Goal: Transaction & Acquisition: Purchase product/service

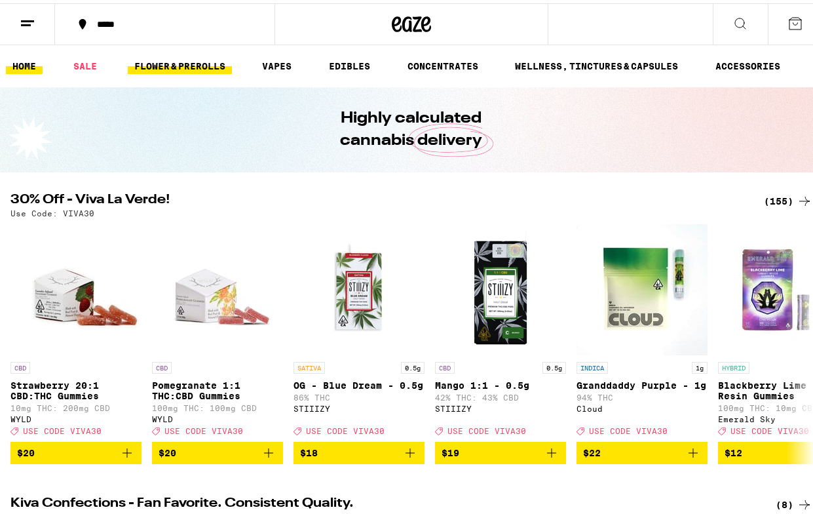
click at [193, 62] on link "FLOWER & PREROLLS" at bounding box center [180, 63] width 104 height 16
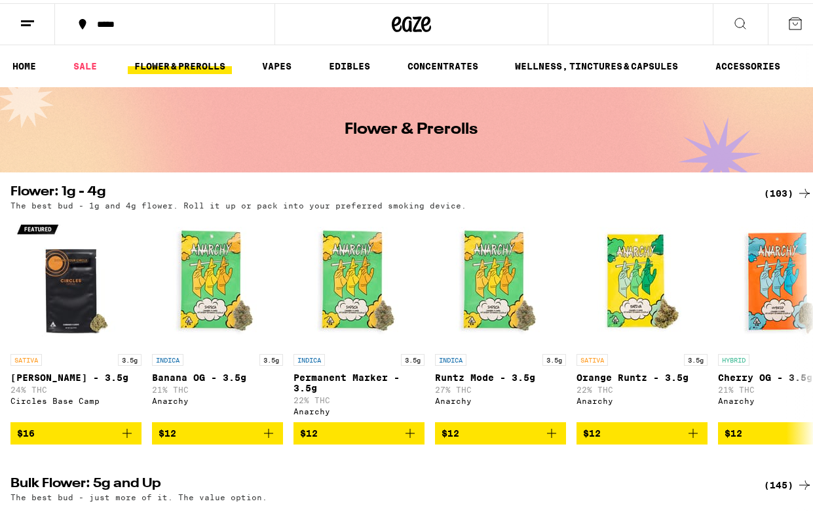
click at [770, 192] on div "(103)" at bounding box center [788, 190] width 49 height 16
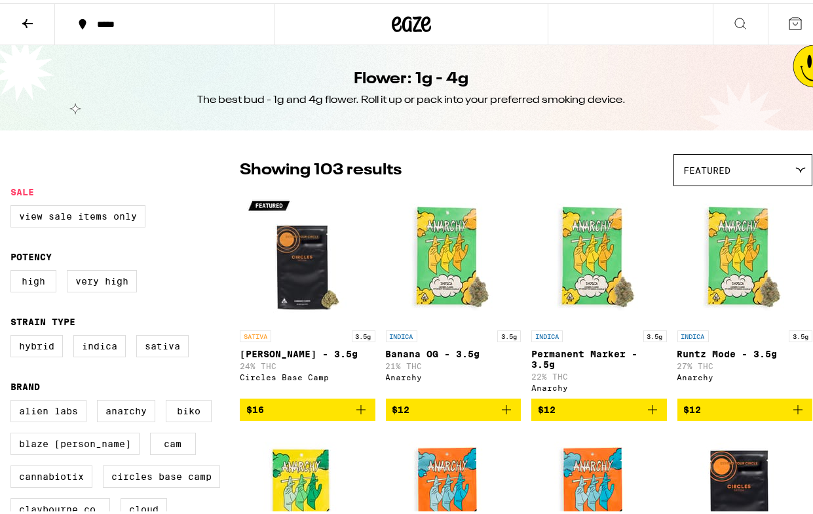
click at [24, 20] on icon at bounding box center [27, 20] width 10 height 9
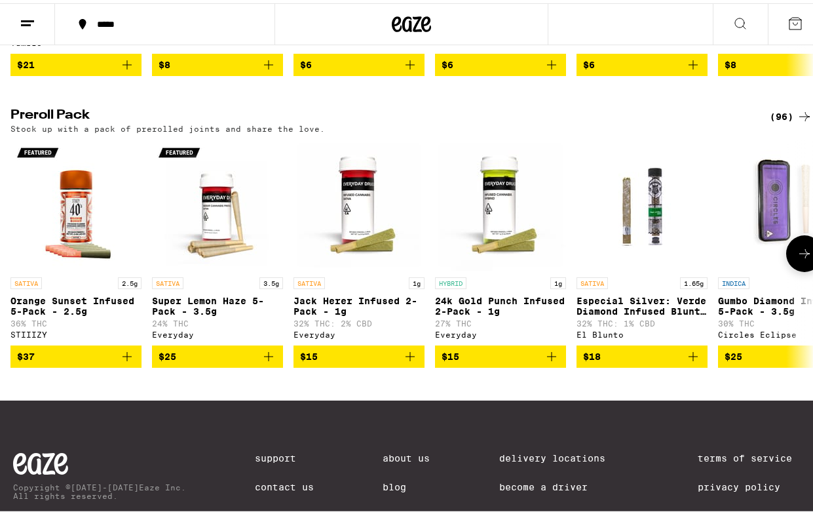
scroll to position [966, 0]
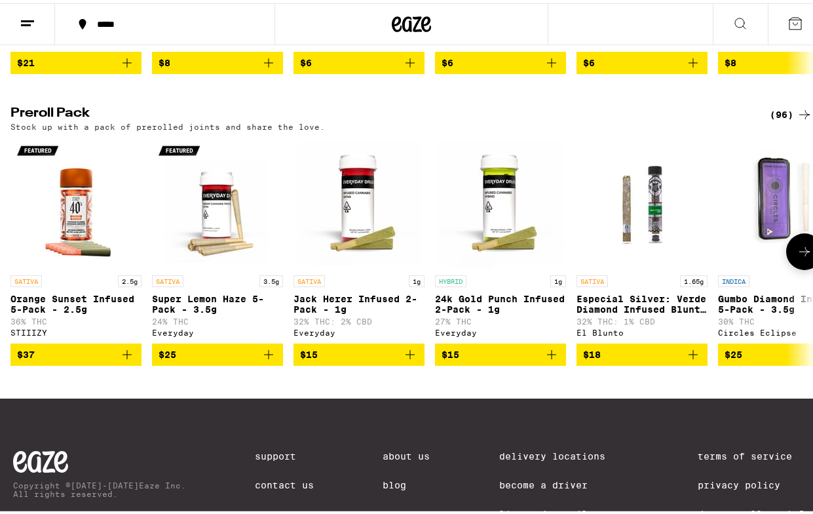
click at [800, 253] on icon at bounding box center [805, 248] width 10 height 9
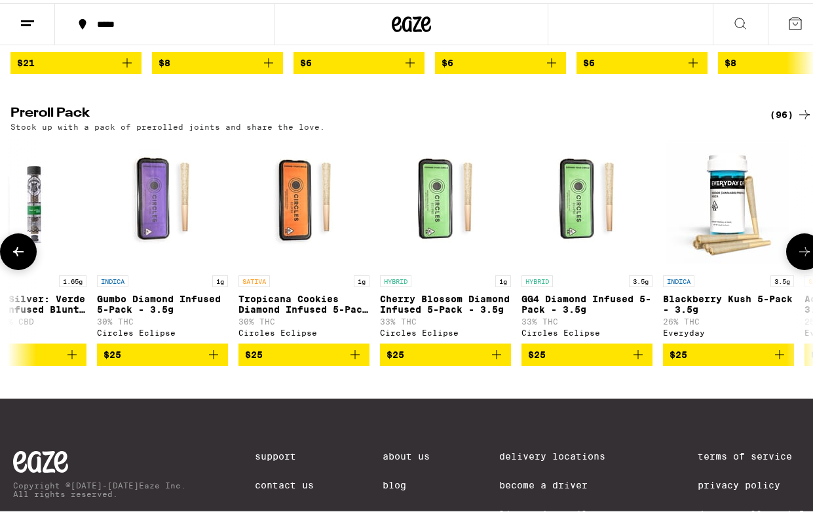
scroll to position [0, 650]
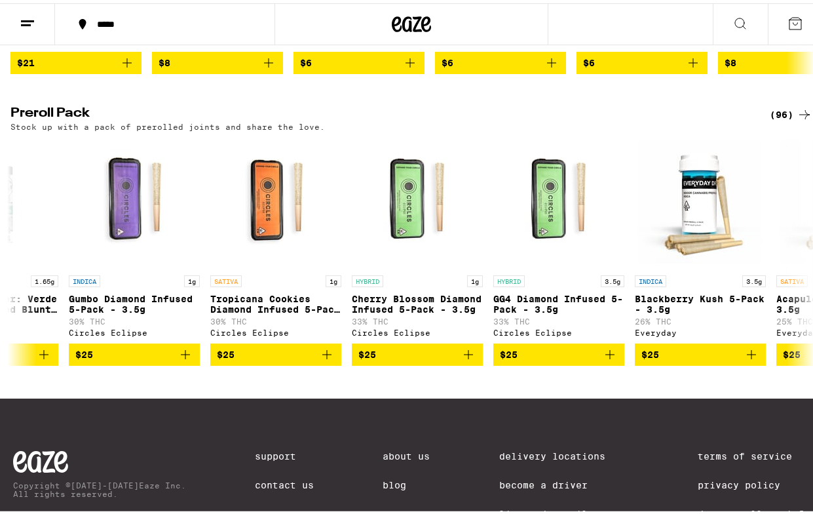
click at [782, 119] on div "(96)" at bounding box center [791, 112] width 43 height 16
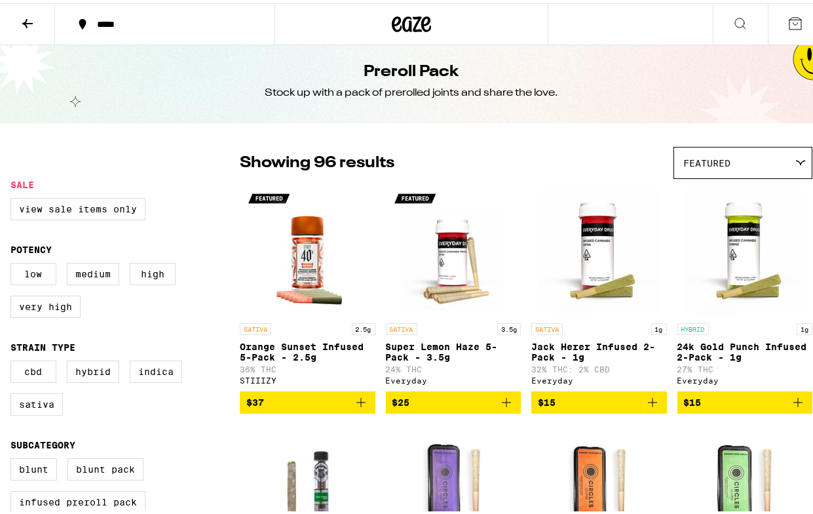
scroll to position [22, 0]
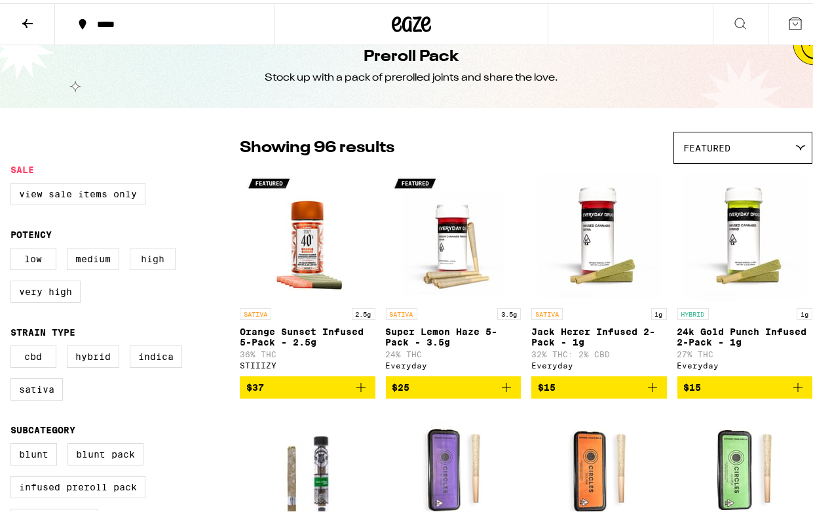
click at [155, 264] on label "High" at bounding box center [153, 256] width 46 height 22
click at [14, 247] on input "High" at bounding box center [13, 246] width 1 height 1
checkbox input "true"
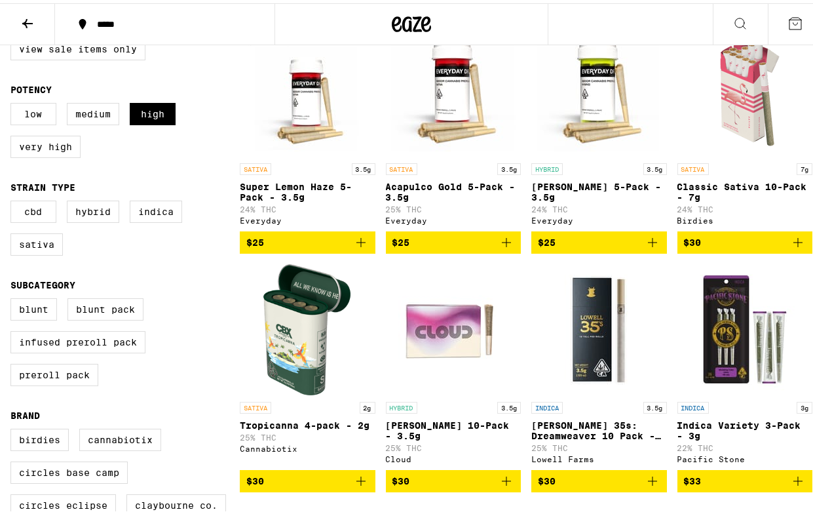
scroll to position [136, 0]
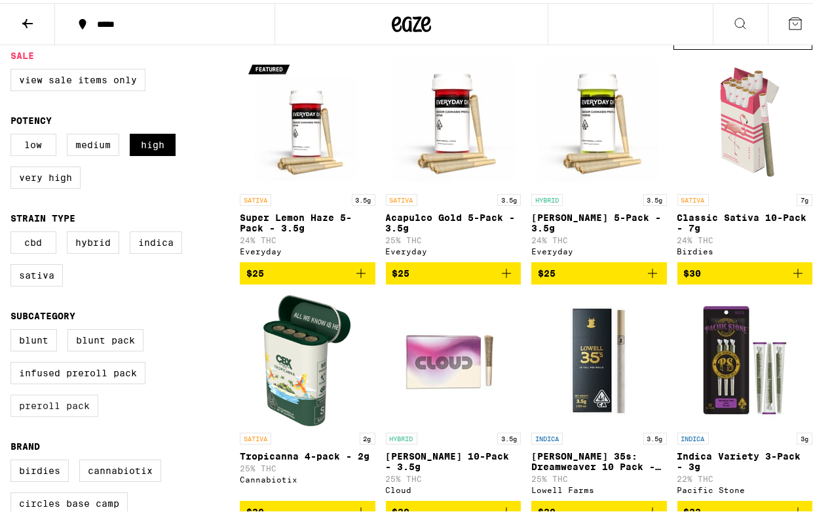
click at [48, 414] on label "Preroll Pack" at bounding box center [54, 402] width 88 height 22
click at [14, 328] on input "Preroll Pack" at bounding box center [13, 328] width 1 height 1
checkbox input "true"
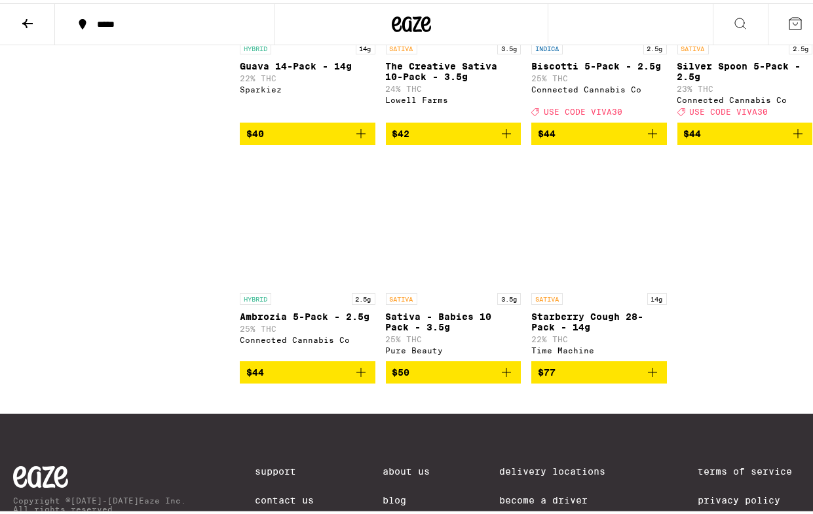
scroll to position [1088, 0]
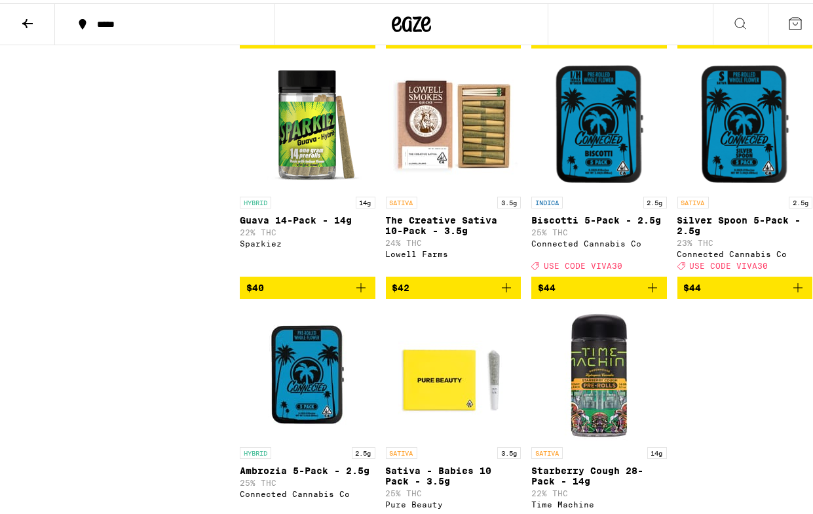
click at [357, 289] on icon "Add to bag" at bounding box center [361, 284] width 9 height 9
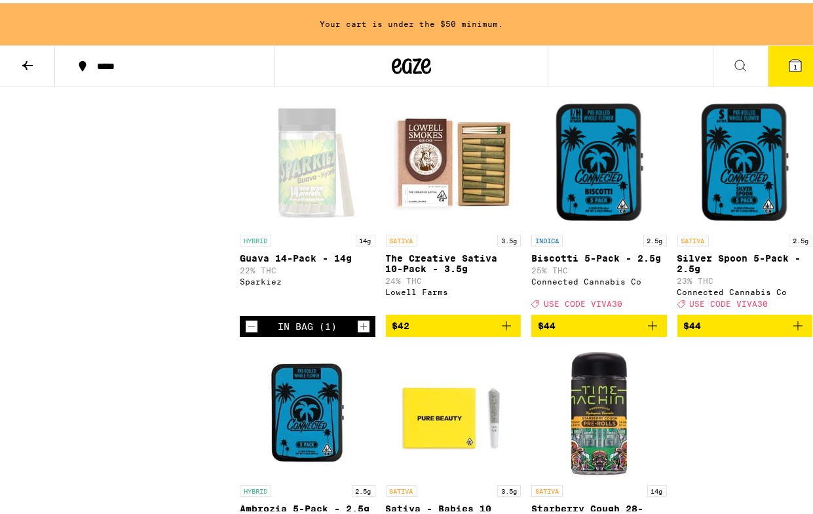
scroll to position [1090, 0]
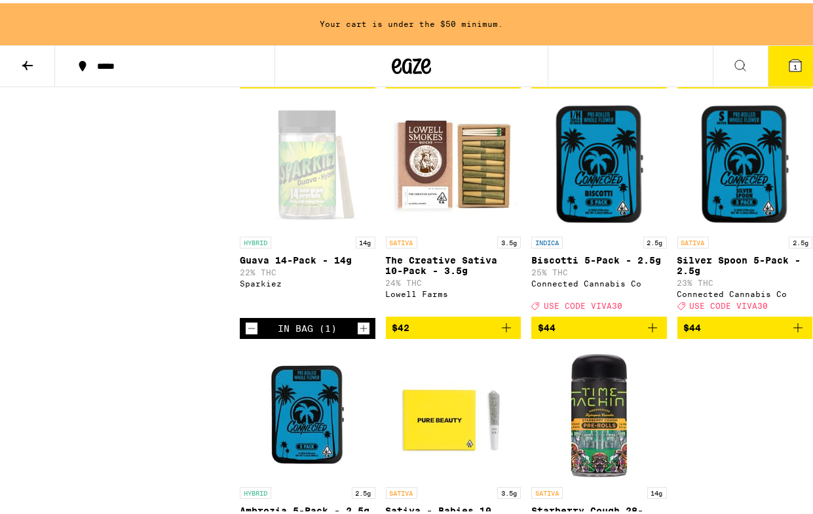
click at [25, 64] on icon at bounding box center [28, 62] width 16 height 16
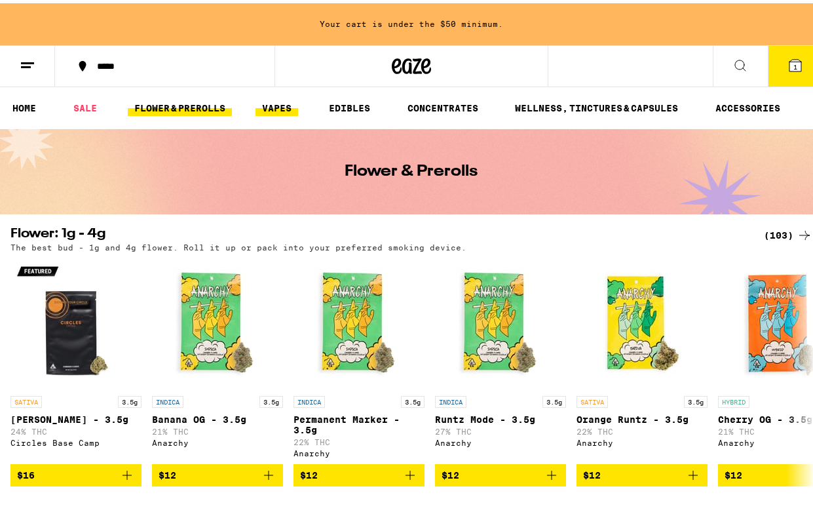
click at [283, 104] on link "VAPES" at bounding box center [277, 105] width 43 height 16
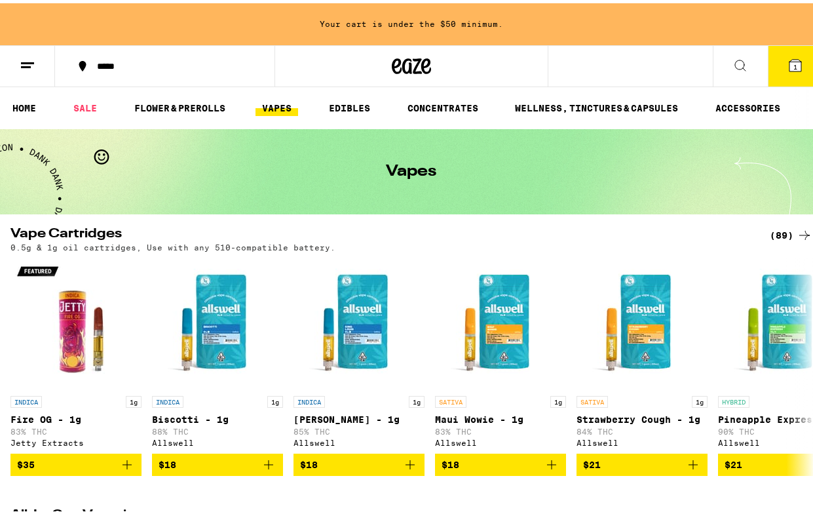
drag, startPoint x: 739, startPoint y: 94, endPoint x: 736, endPoint y: 115, distance: 21.2
click at [739, 94] on ul "HOME SALE FLOWER & PREROLLS VAPES EDIBLES CONCENTRATES WELLNESS, TINCTURES & CA…" at bounding box center [411, 105] width 823 height 42
click at [736, 111] on link "ACCESSORIES" at bounding box center [748, 105] width 78 height 16
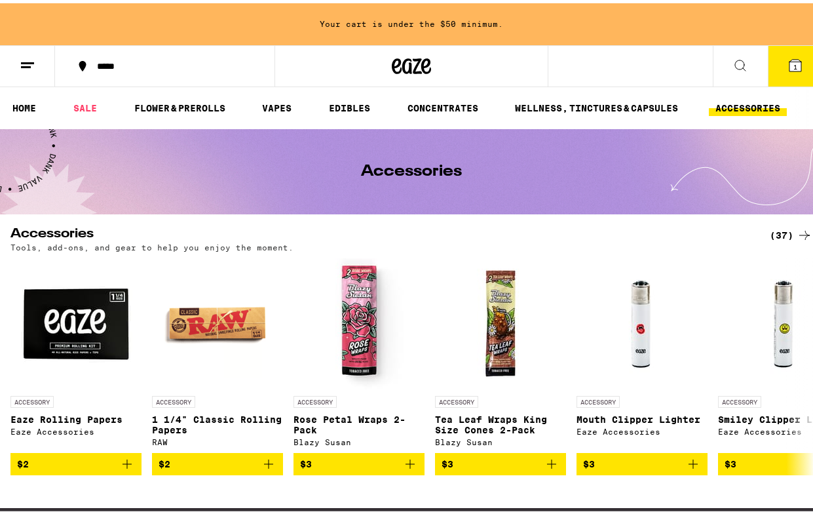
click at [781, 231] on div "(37)" at bounding box center [791, 232] width 43 height 16
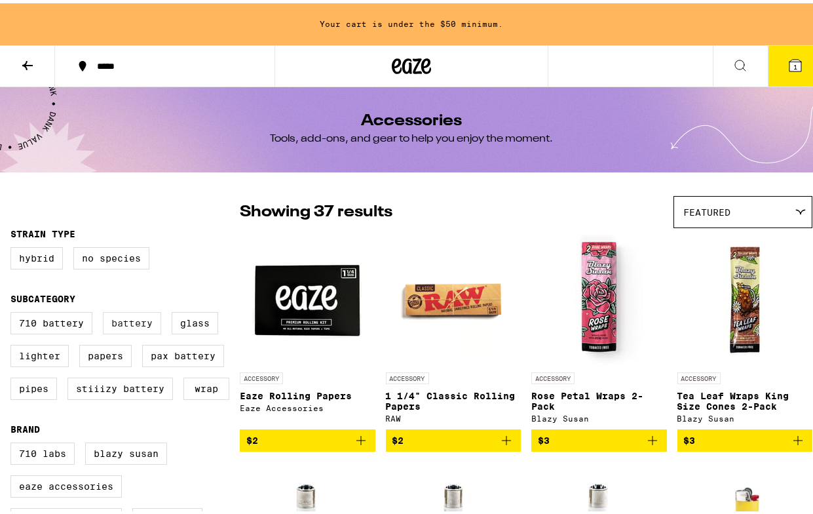
click at [123, 314] on label "Battery" at bounding box center [132, 320] width 58 height 22
click at [14, 311] on input "Battery" at bounding box center [13, 311] width 1 height 1
checkbox input "true"
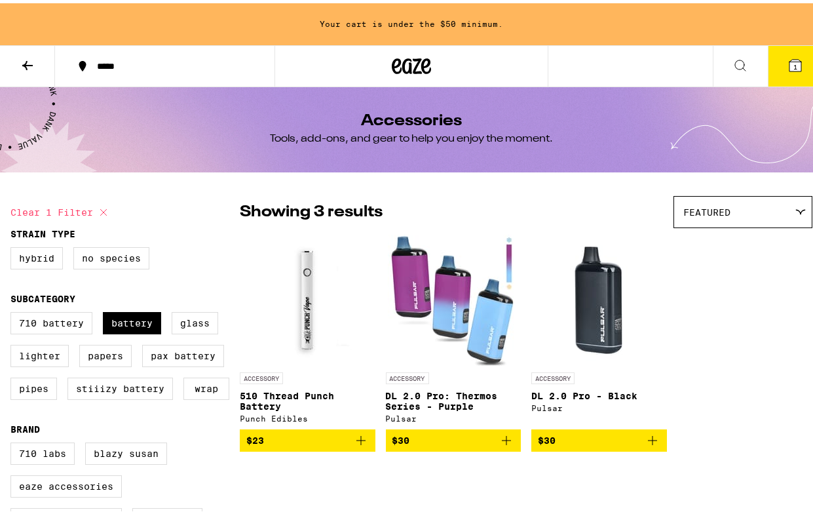
click at [359, 444] on icon "Add to bag" at bounding box center [361, 437] width 16 height 16
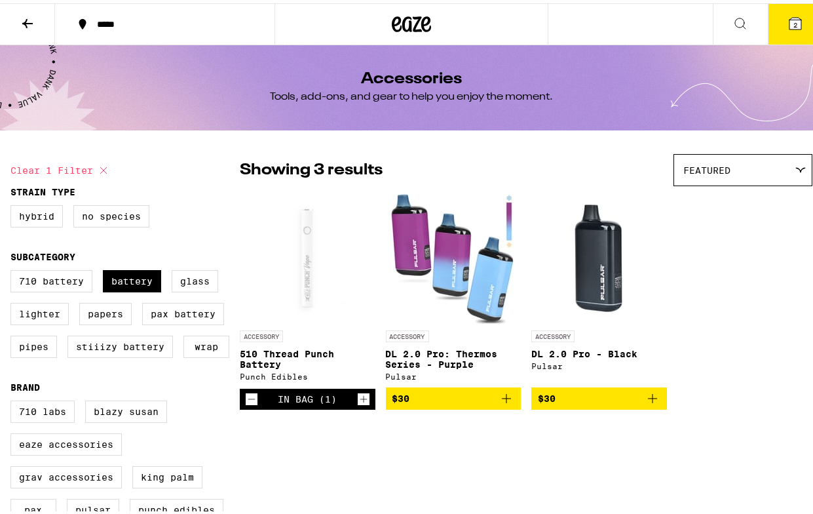
drag, startPoint x: 9, startPoint y: 26, endPoint x: 30, endPoint y: 26, distance: 21.0
click at [20, 26] on button at bounding box center [27, 21] width 55 height 41
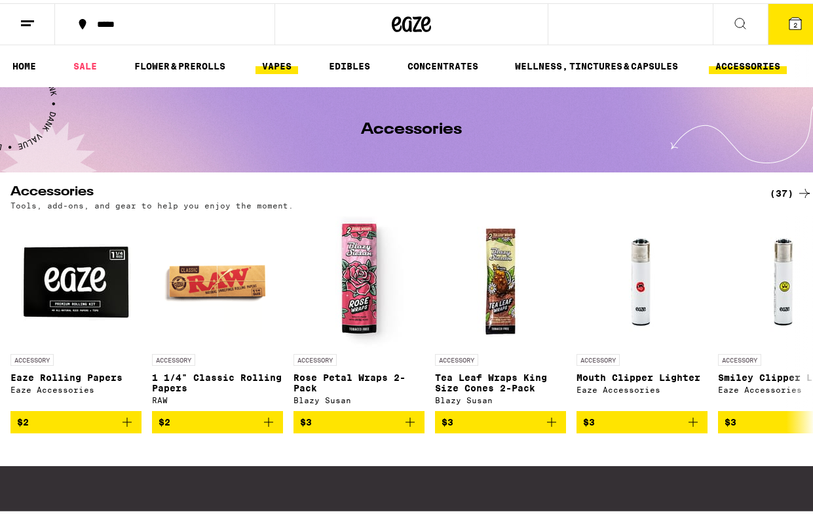
click at [282, 65] on link "VAPES" at bounding box center [277, 63] width 43 height 16
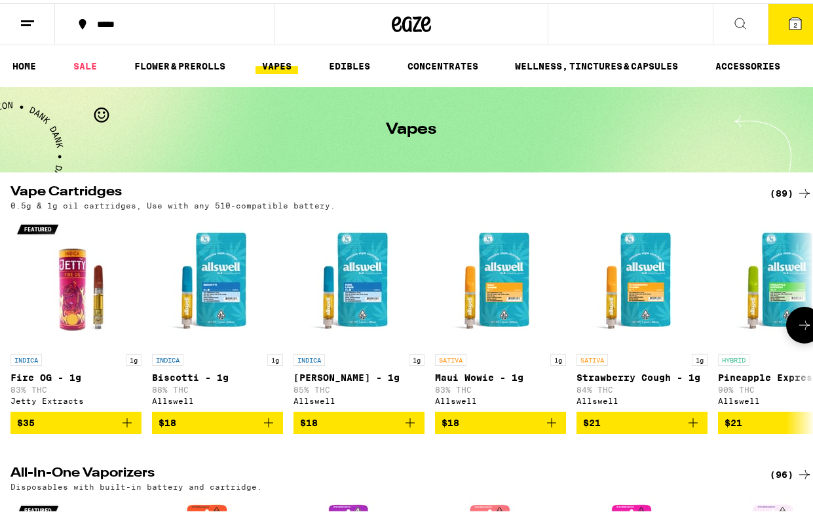
click at [800, 326] on icon at bounding box center [805, 321] width 10 height 9
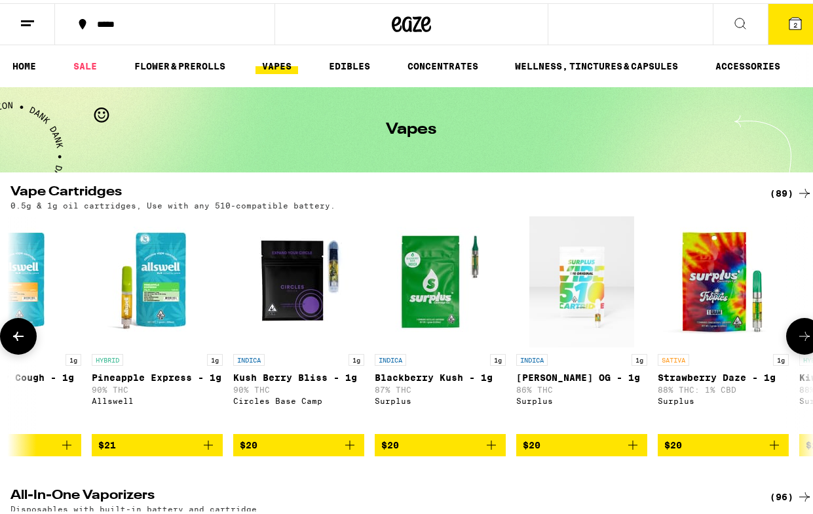
scroll to position [0, 650]
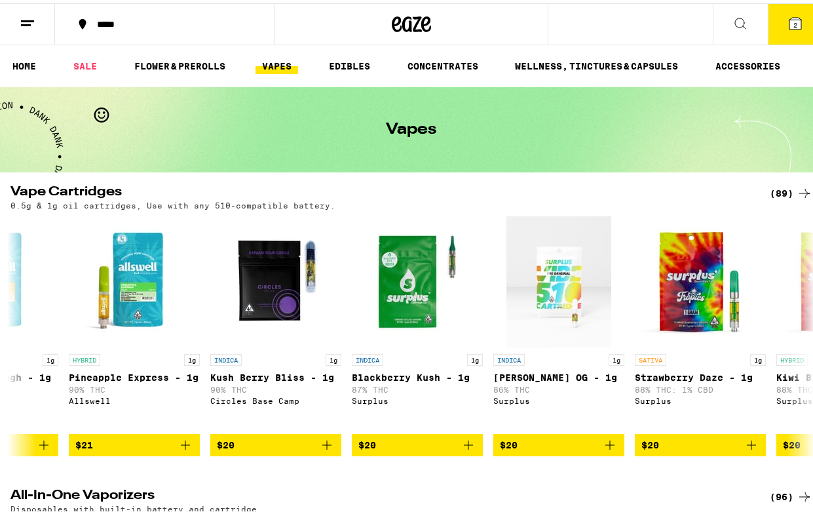
click at [774, 189] on div "(89)" at bounding box center [791, 190] width 43 height 16
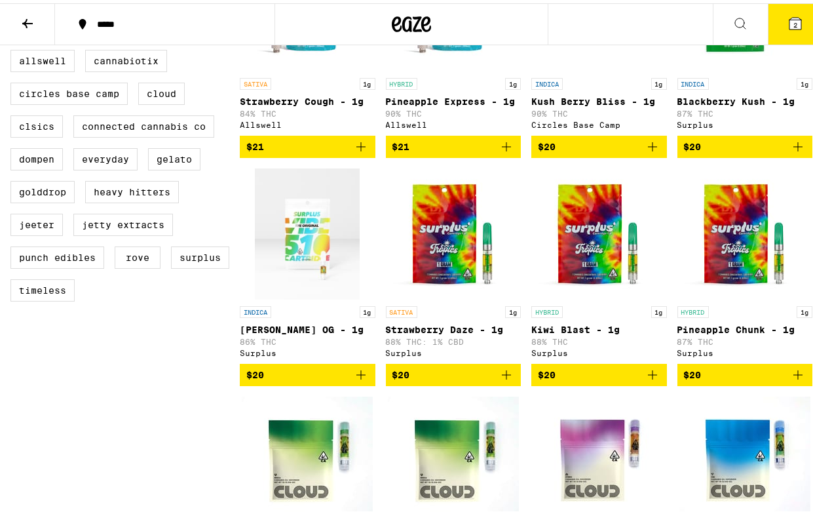
scroll to position [480, 0]
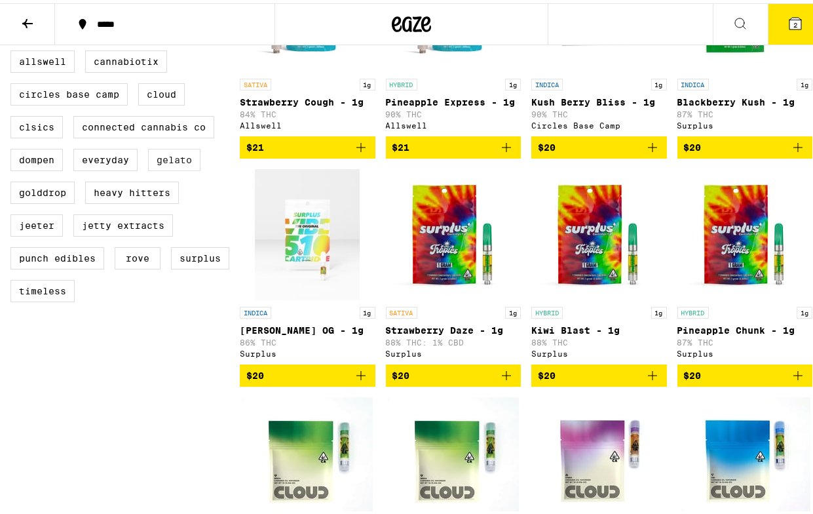
click at [189, 168] on label "Gelato" at bounding box center [174, 157] width 52 height 22
click at [14, 50] on input "Gelato" at bounding box center [13, 49] width 1 height 1
click at [189, 168] on label "Gelato" at bounding box center [174, 157] width 52 height 22
click at [14, 50] on input "Gelato" at bounding box center [13, 49] width 1 height 1
click at [192, 168] on label "Gelato" at bounding box center [174, 157] width 52 height 22
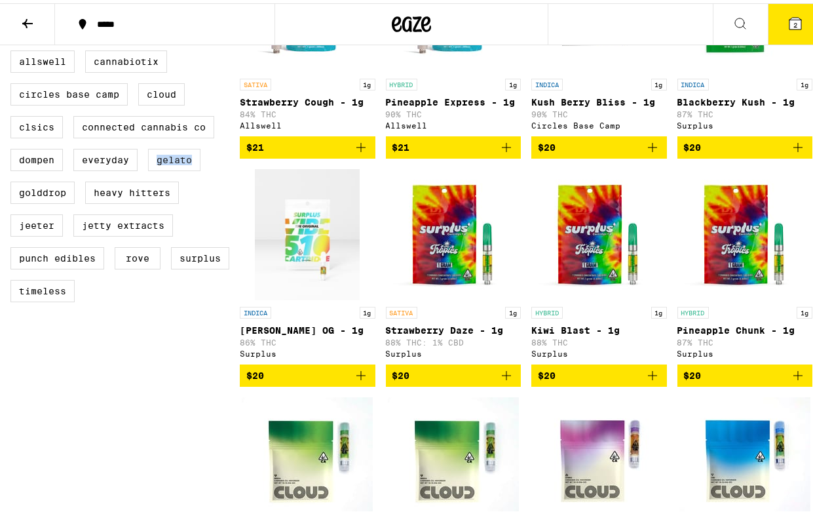
click at [14, 50] on input "Gelato" at bounding box center [13, 49] width 1 height 1
checkbox input "true"
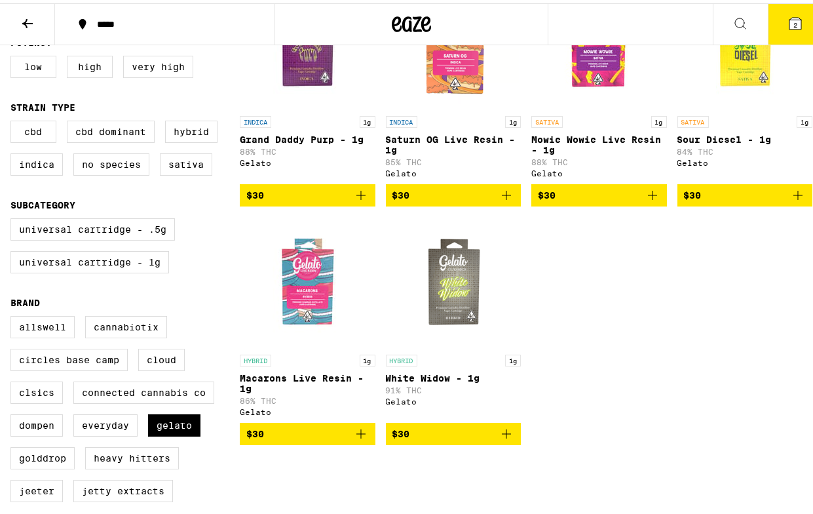
scroll to position [215, 0]
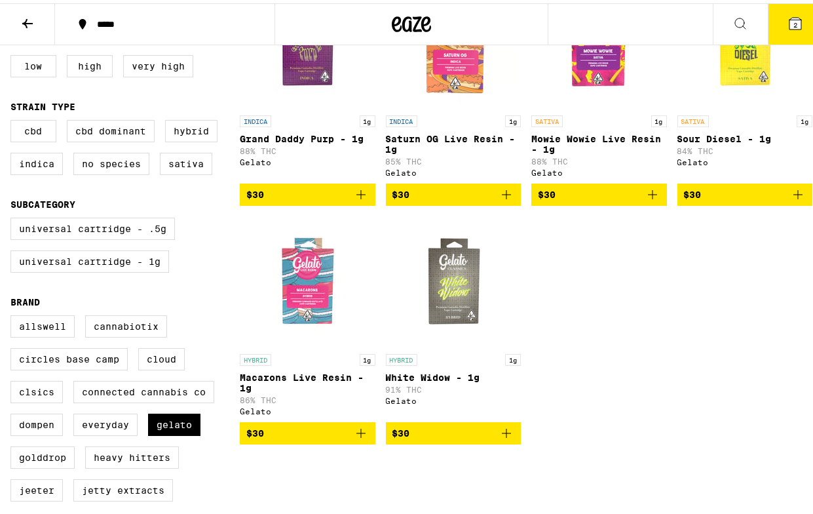
click at [424, 373] on div "HYBRID 1g White Widow - 1g 91% THC Gelato" at bounding box center [454, 382] width 136 height 62
click at [113, 433] on label "Everyday" at bounding box center [105, 421] width 64 height 22
click at [14, 315] on input "Everyday" at bounding box center [13, 314] width 1 height 1
checkbox input "true"
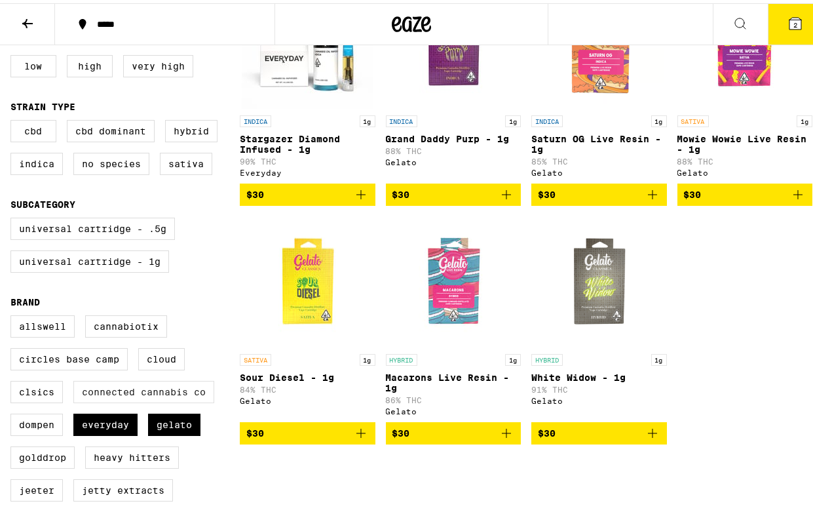
click at [123, 399] on label "Connected Cannabis Co" at bounding box center [143, 389] width 141 height 22
click at [14, 315] on input "Connected Cannabis Co" at bounding box center [13, 314] width 1 height 1
checkbox input "true"
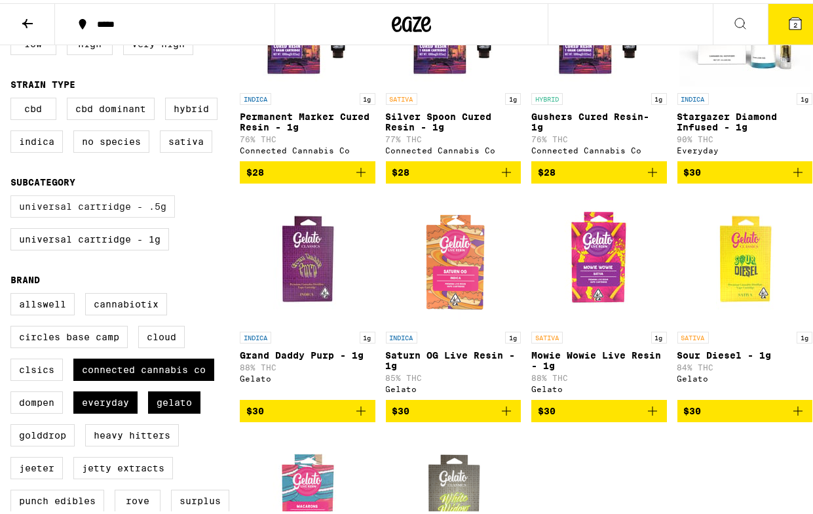
scroll to position [227, 0]
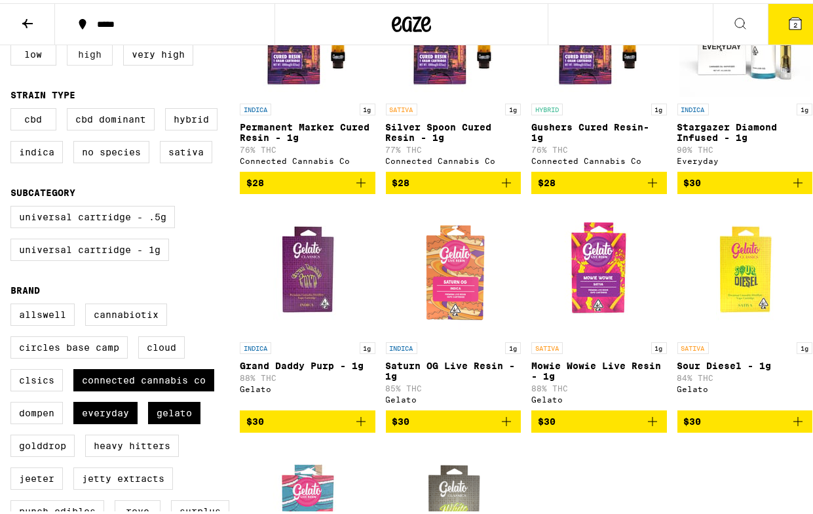
click at [97, 49] on label "High" at bounding box center [90, 51] width 46 height 22
click at [14, 43] on input "High" at bounding box center [13, 42] width 1 height 1
checkbox input "true"
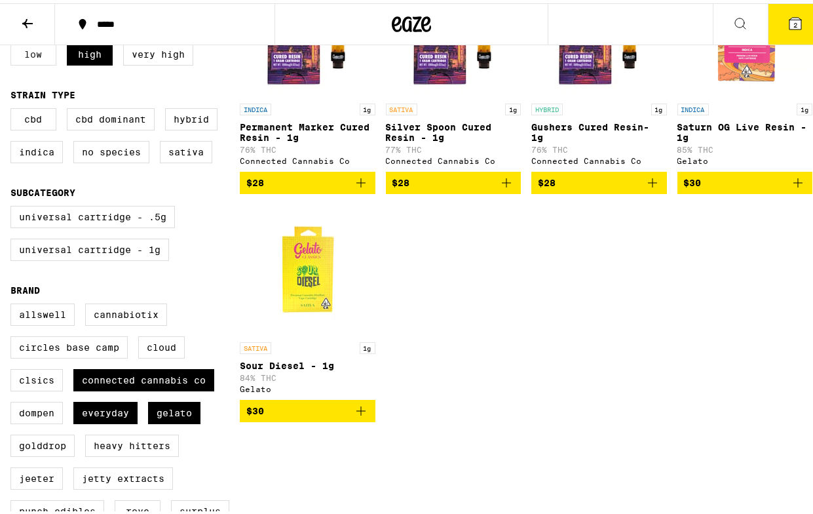
click at [31, 59] on label "Low" at bounding box center [33, 51] width 46 height 22
click at [14, 43] on input "Low" at bounding box center [13, 42] width 1 height 1
checkbox input "true"
click at [92, 60] on label "High" at bounding box center [90, 51] width 46 height 22
click at [14, 43] on input "High" at bounding box center [13, 42] width 1 height 1
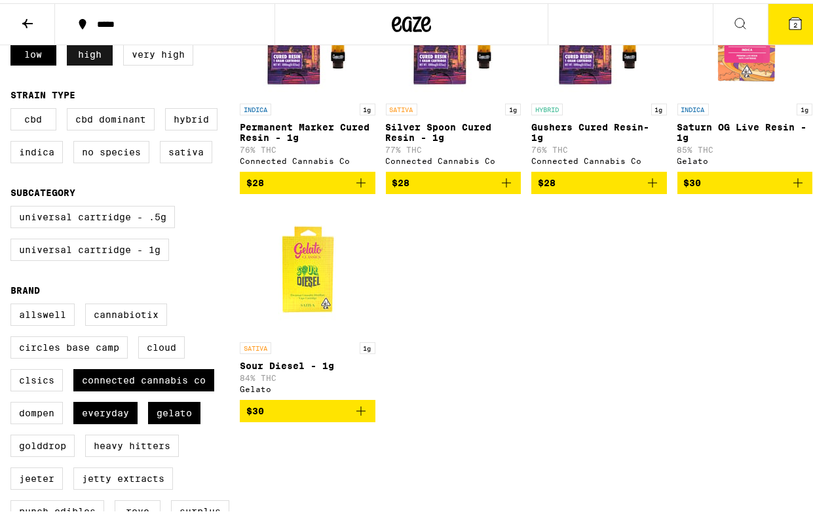
checkbox input "false"
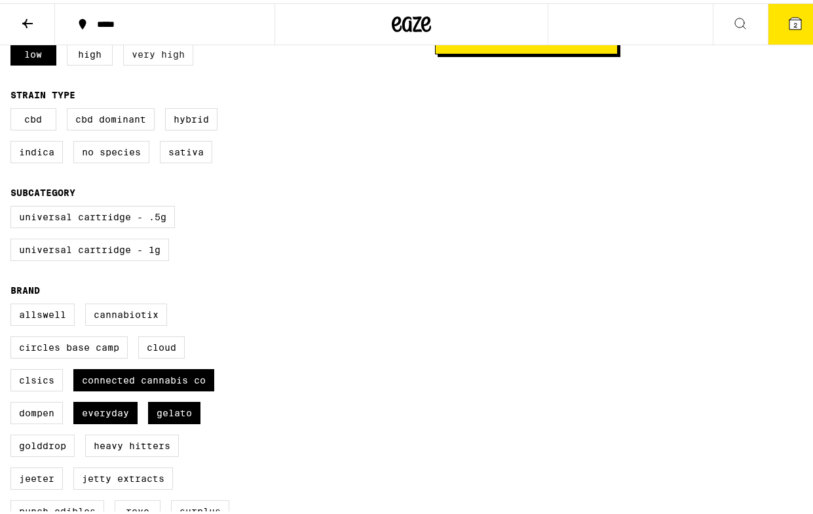
click at [155, 62] on label "Very High" at bounding box center [158, 51] width 70 height 22
click at [14, 43] on input "Very High" at bounding box center [13, 42] width 1 height 1
checkbox input "true"
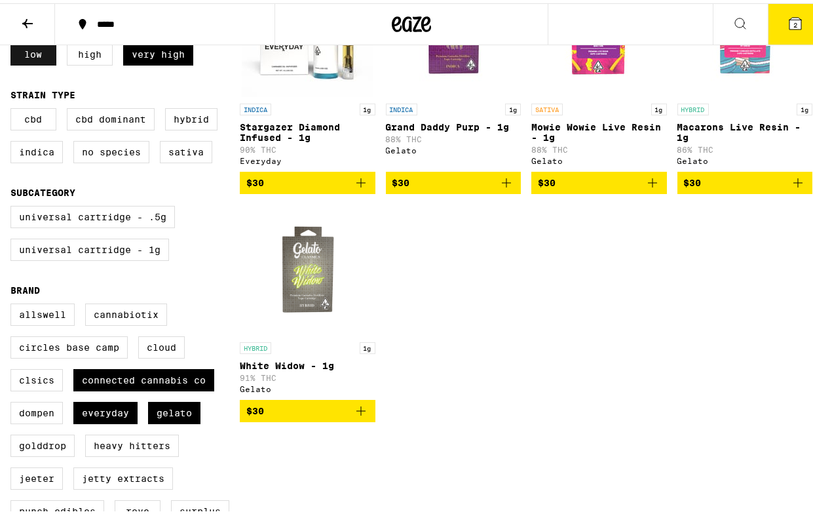
click at [37, 60] on label "Low" at bounding box center [33, 51] width 46 height 22
click at [14, 43] on input "Low" at bounding box center [13, 42] width 1 height 1
checkbox input "false"
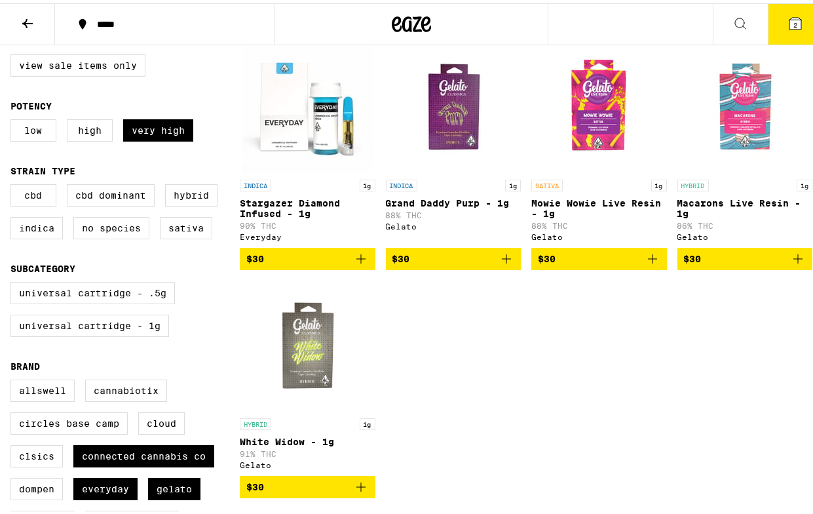
scroll to position [146, 0]
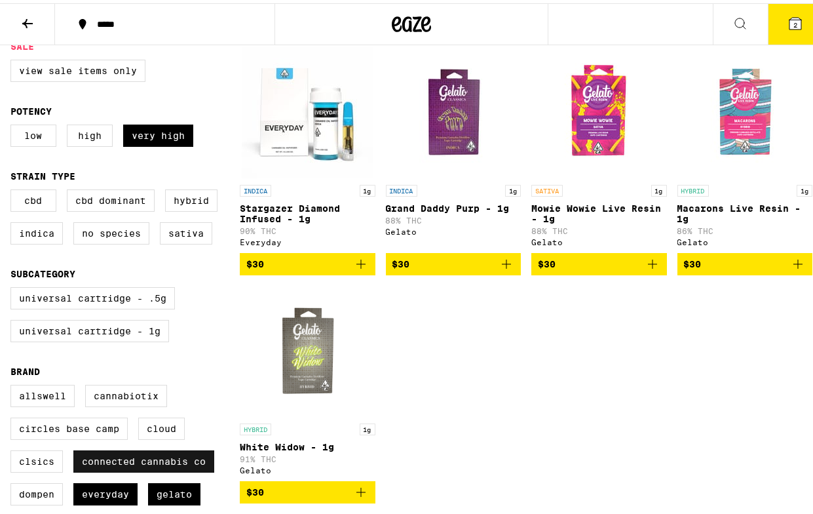
click at [140, 469] on label "Connected Cannabis Co" at bounding box center [143, 458] width 141 height 22
click at [14, 384] on input "Connected Cannabis Co" at bounding box center [13, 383] width 1 height 1
checkbox input "false"
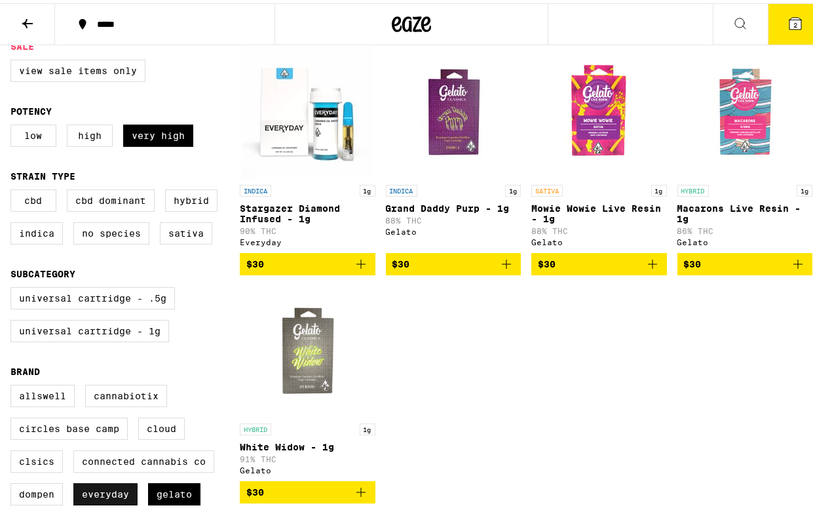
click at [100, 502] on label "Everyday" at bounding box center [105, 491] width 64 height 22
click at [14, 384] on input "Everyday" at bounding box center [13, 383] width 1 height 1
checkbox input "false"
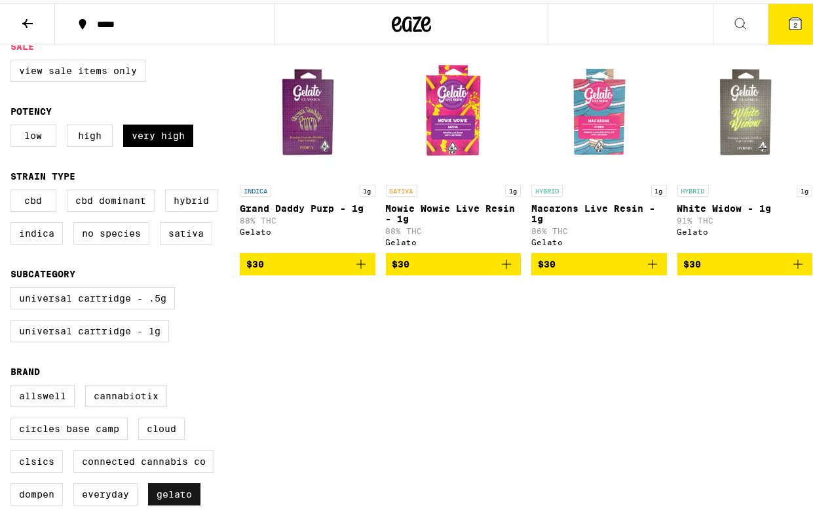
click at [173, 502] on label "Gelato" at bounding box center [174, 491] width 52 height 22
click at [14, 384] on input "Gelato" at bounding box center [13, 383] width 1 height 1
checkbox input "false"
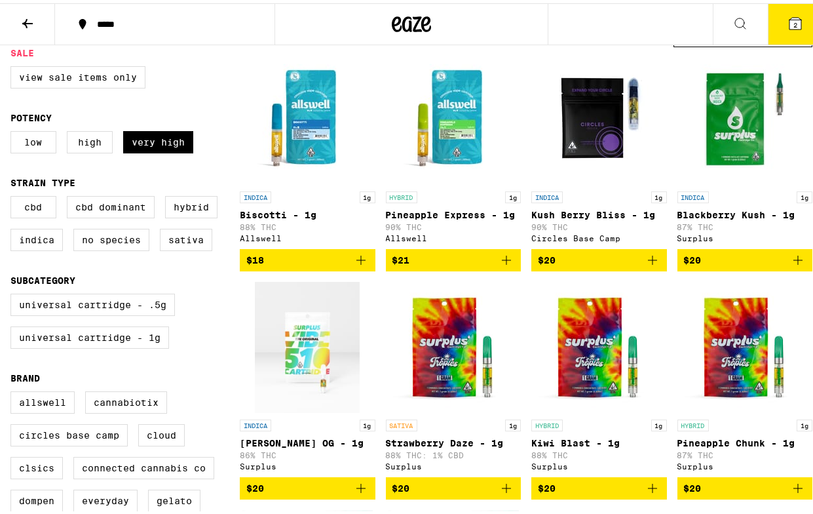
scroll to position [141, 0]
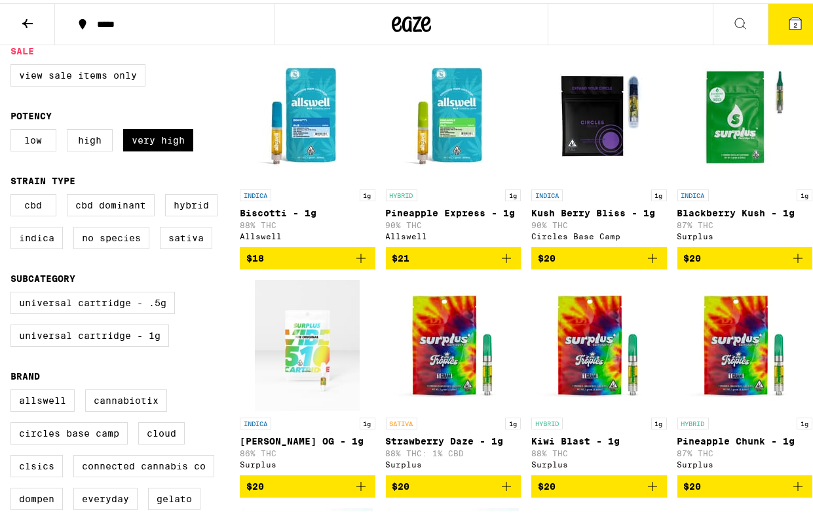
click at [294, 218] on div "INDICA 1g Biscotti - 1g 88% THC Allswell" at bounding box center [308, 211] width 136 height 51
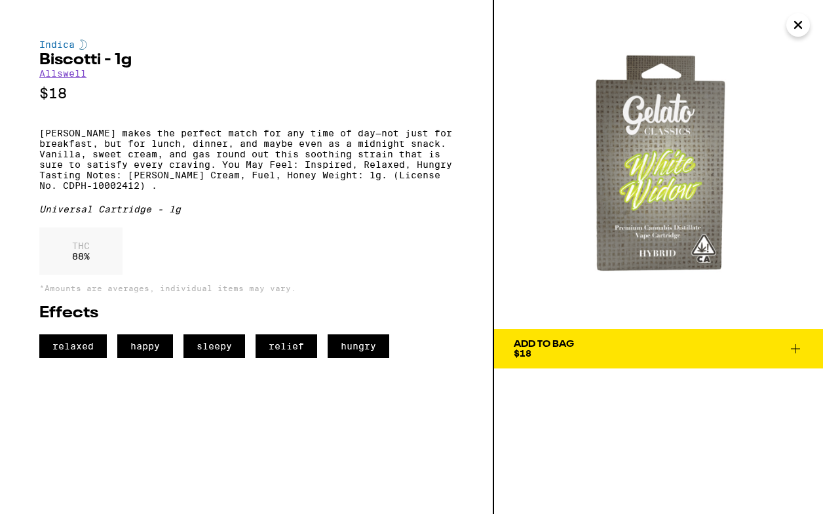
click at [791, 340] on span "Add To Bag $18" at bounding box center [659, 349] width 290 height 18
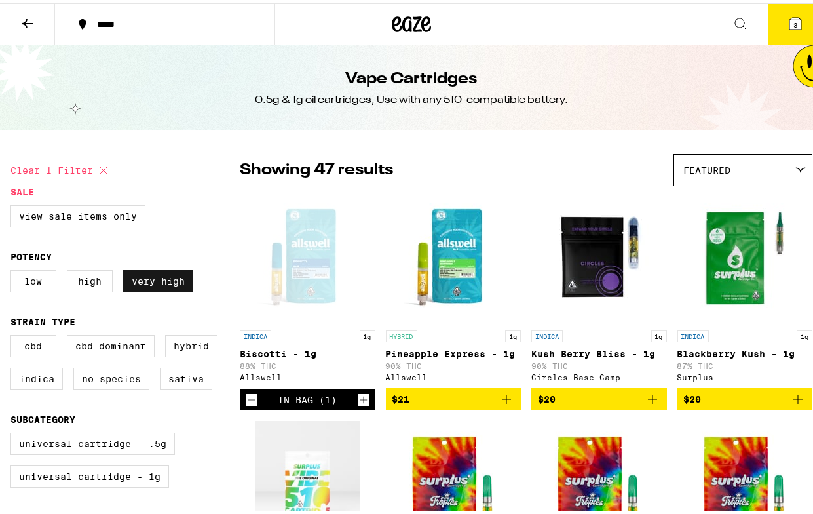
click at [168, 285] on label "Very High" at bounding box center [158, 278] width 70 height 22
click at [14, 269] on input "Very High" at bounding box center [13, 269] width 1 height 1
checkbox input "false"
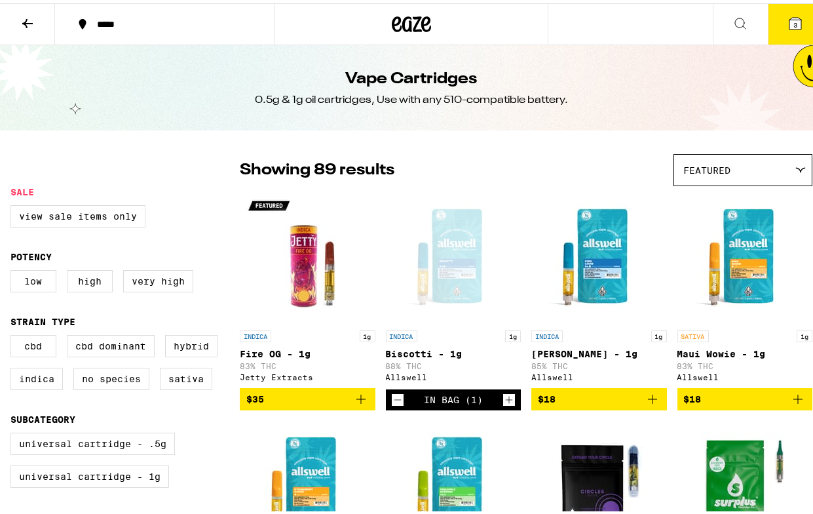
drag, startPoint x: 742, startPoint y: 151, endPoint x: 665, endPoint y: 226, distance: 107.1
click at [742, 152] on div "Featured" at bounding box center [744, 166] width 138 height 31
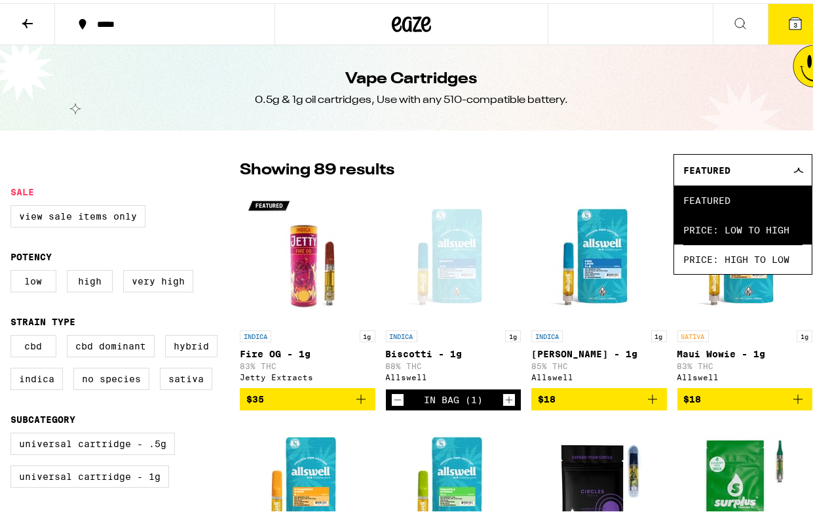
click at [726, 217] on span "Price: Low to High" at bounding box center [743, 226] width 119 height 29
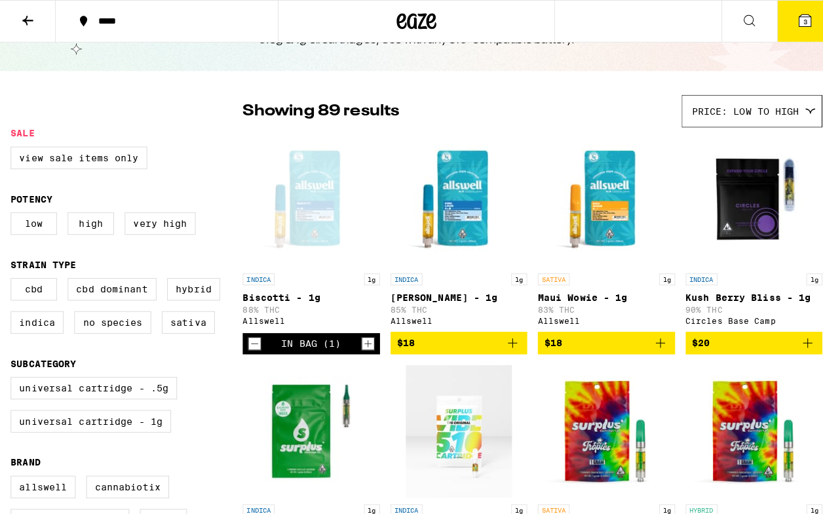
scroll to position [62, 0]
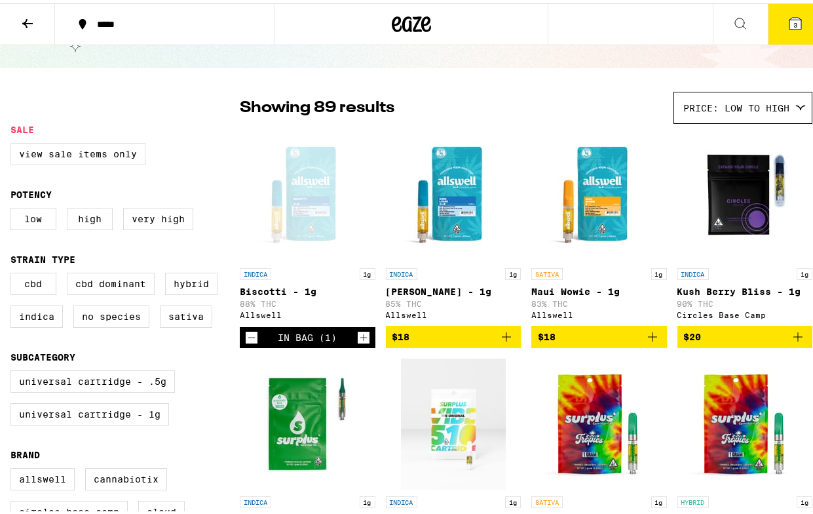
click at [742, 292] on p "Kush Berry Bliss - 1g" at bounding box center [746, 288] width 136 height 10
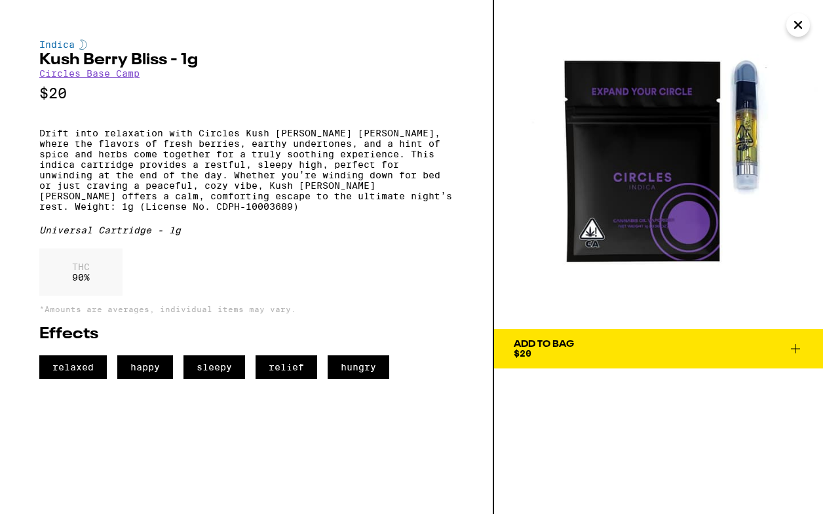
click at [638, 352] on span "Add To Bag $20" at bounding box center [659, 349] width 290 height 18
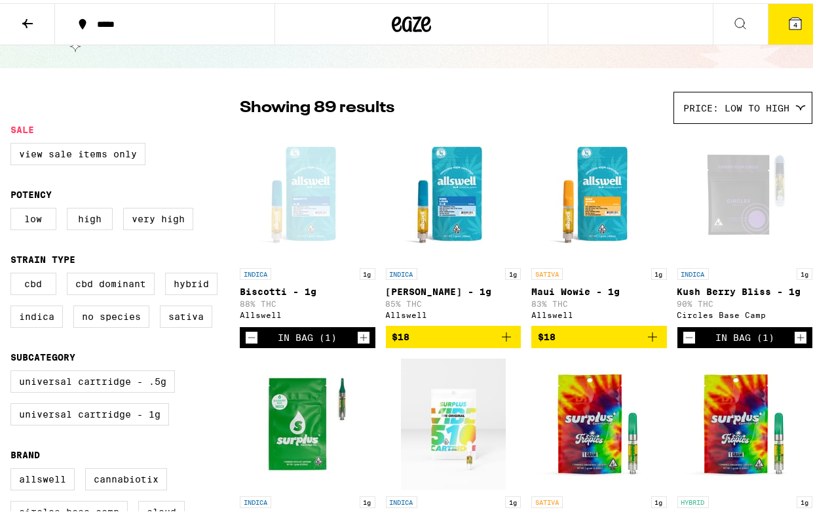
click at [794, 22] on span "4" at bounding box center [796, 22] width 4 height 8
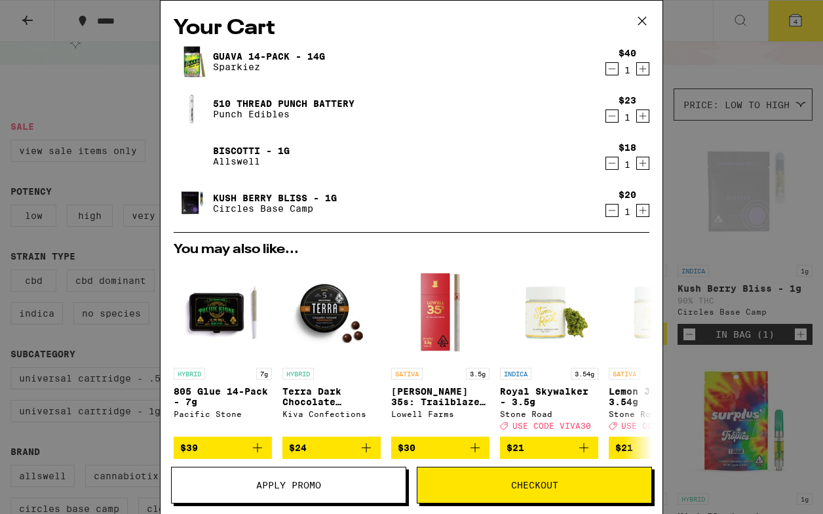
click at [514, 483] on span "Checkout" at bounding box center [534, 484] width 47 height 9
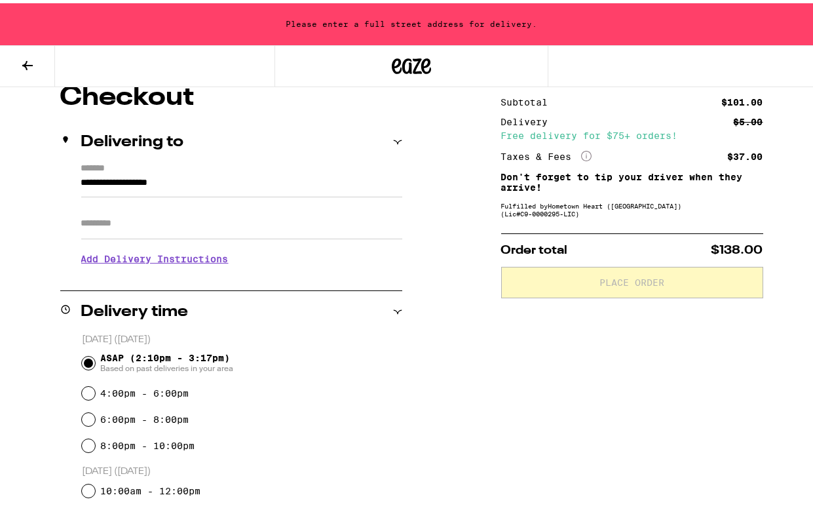
scroll to position [120, 0]
click at [191, 186] on input "**********" at bounding box center [241, 182] width 321 height 22
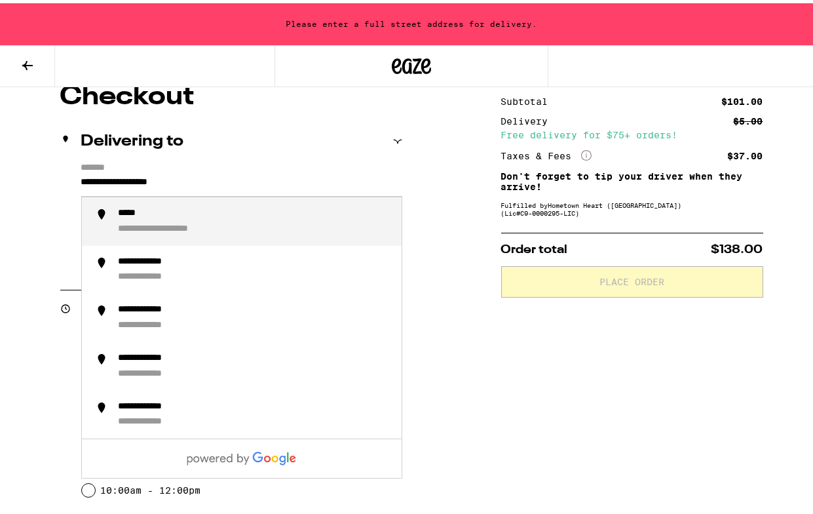
click at [210, 182] on input "**********" at bounding box center [241, 182] width 321 height 22
drag, startPoint x: 210, startPoint y: 182, endPoint x: 77, endPoint y: 181, distance: 132.4
click at [77, 181] on div "**********" at bounding box center [231, 215] width 342 height 113
click at [170, 223] on div "**********" at bounding box center [157, 226] width 77 height 12
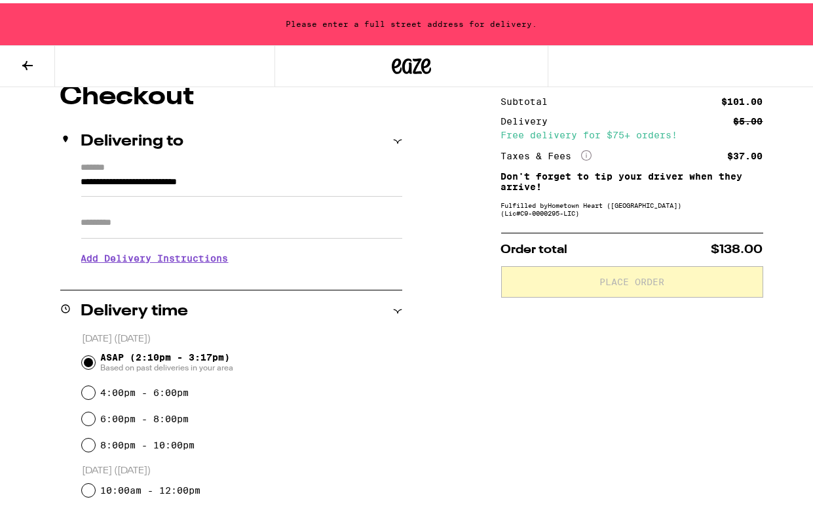
type input "**********"
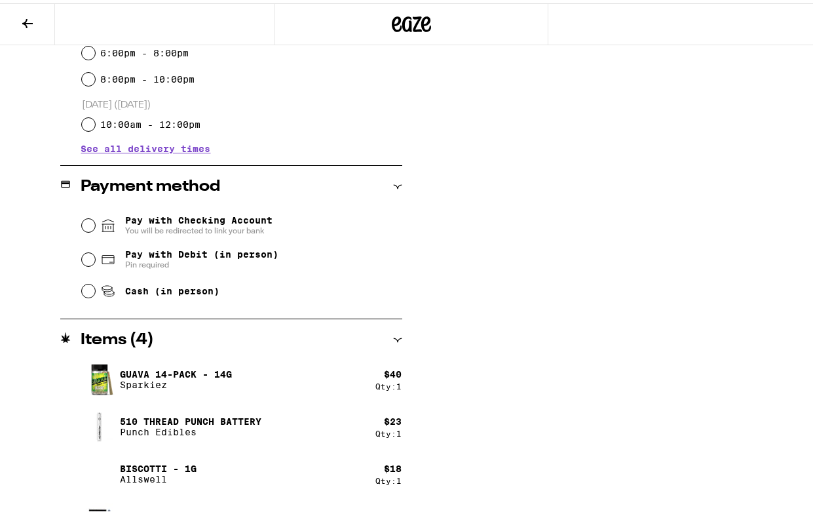
scroll to position [477, 0]
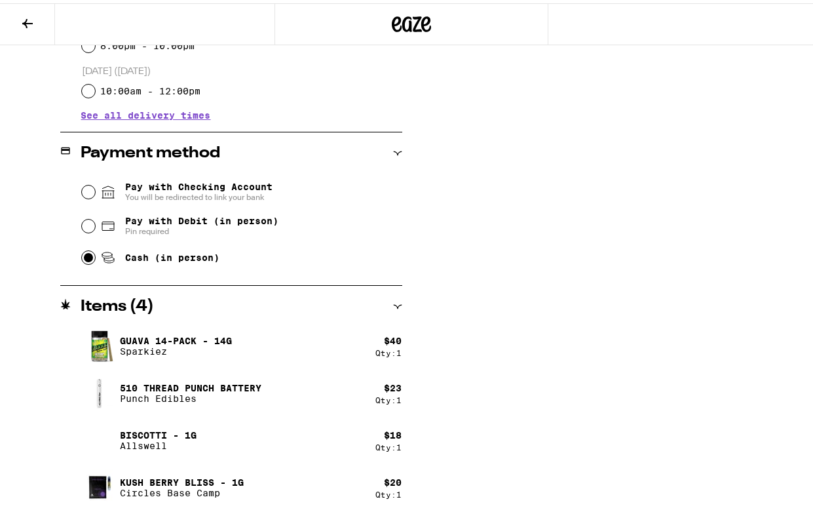
click at [87, 254] on input "Cash (in person)" at bounding box center [88, 254] width 13 height 13
radio input "true"
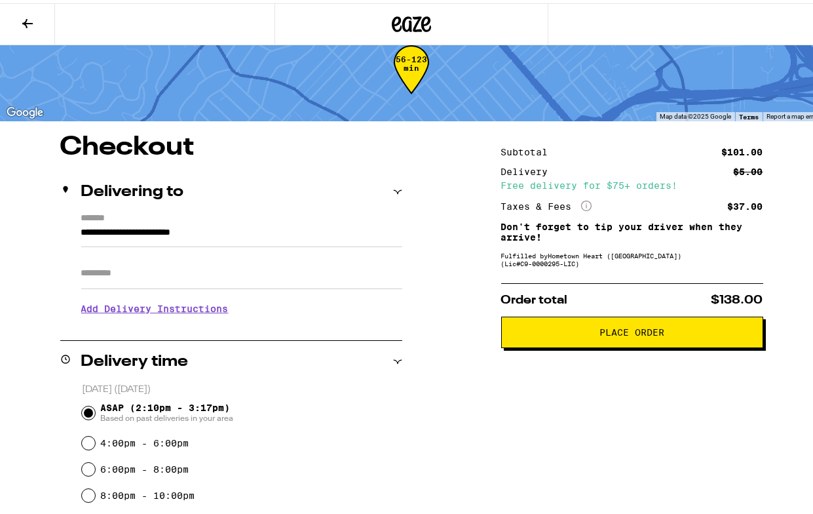
scroll to position [35, 0]
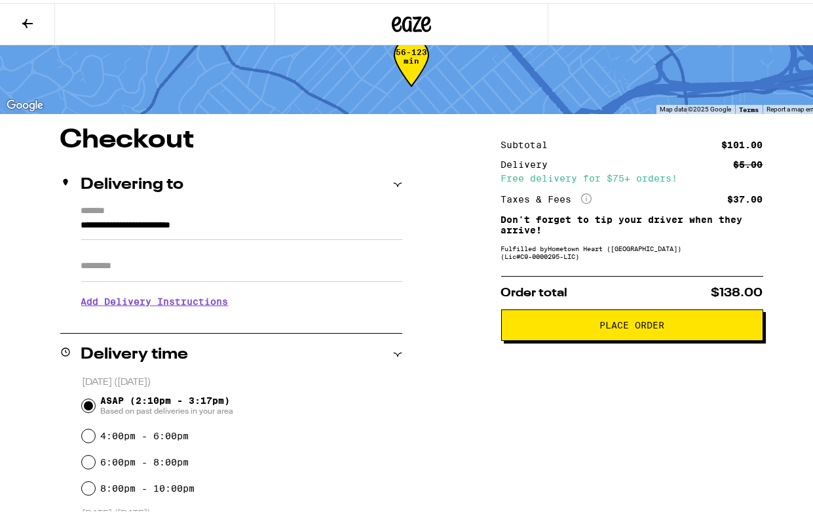
click at [616, 324] on span "Place Order" at bounding box center [632, 321] width 65 height 9
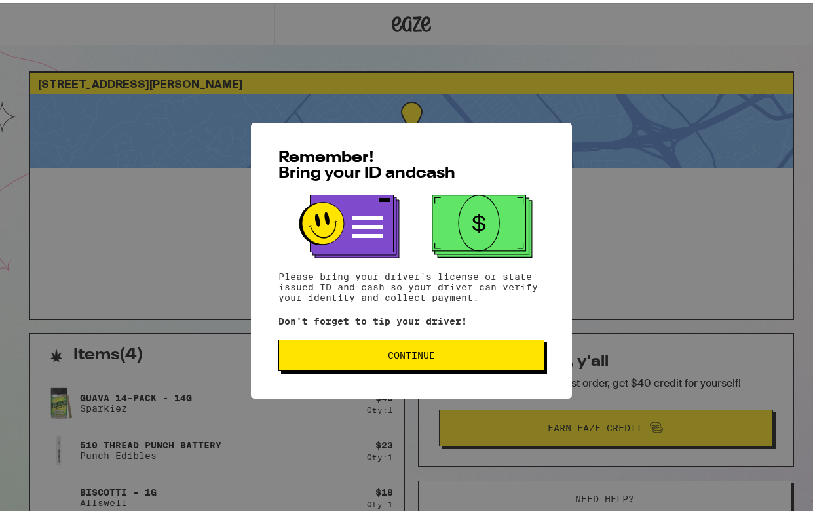
click at [407, 353] on span "Continue" at bounding box center [411, 351] width 47 height 9
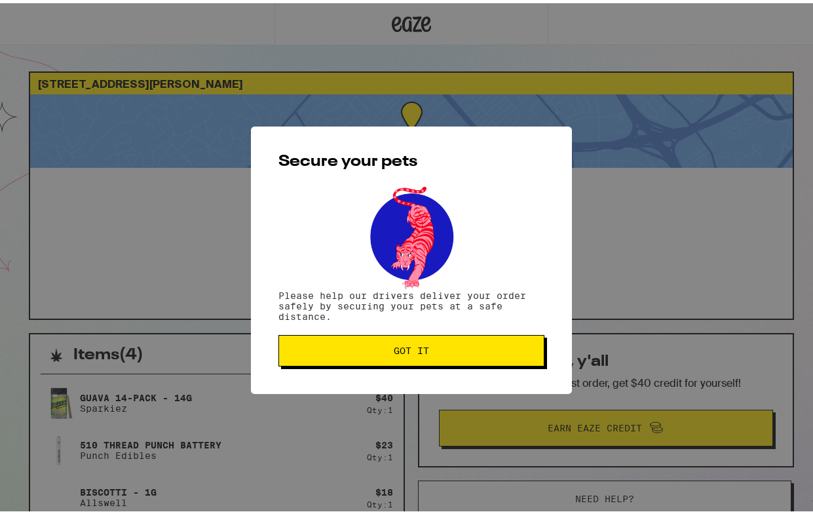
click at [407, 352] on span "Got it" at bounding box center [411, 347] width 35 height 9
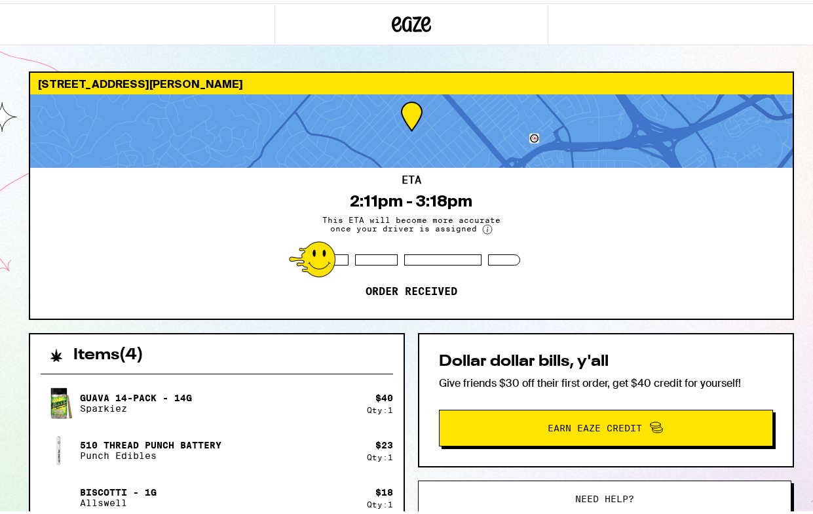
click at [512, 382] on div "238 Avila Rd San Mateo 94402 ETA 2:11pm - 3:18pm This ETA will become more accu…" at bounding box center [411, 410] width 787 height 684
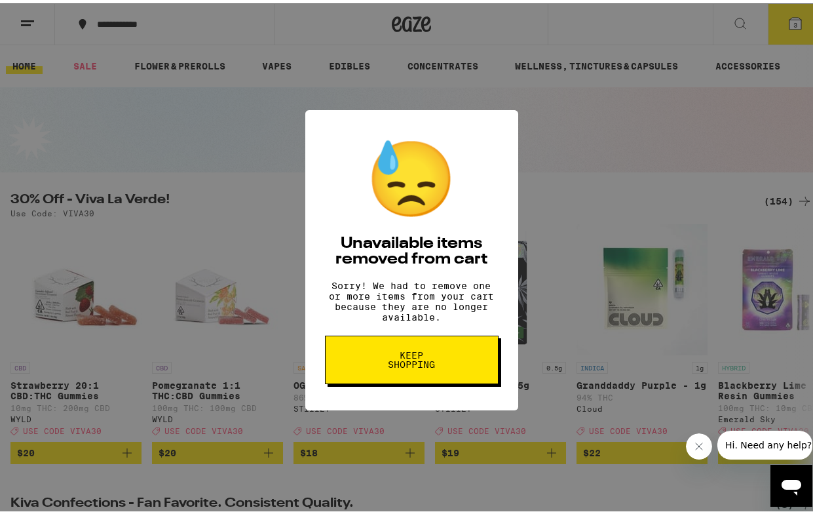
click at [406, 366] on span "Keep Shopping" at bounding box center [412, 356] width 68 height 18
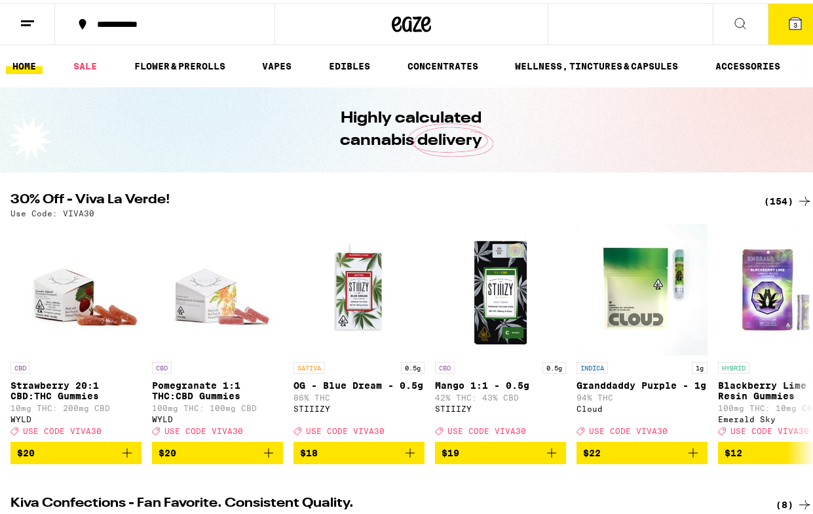
click at [794, 21] on span "3" at bounding box center [796, 22] width 4 height 8
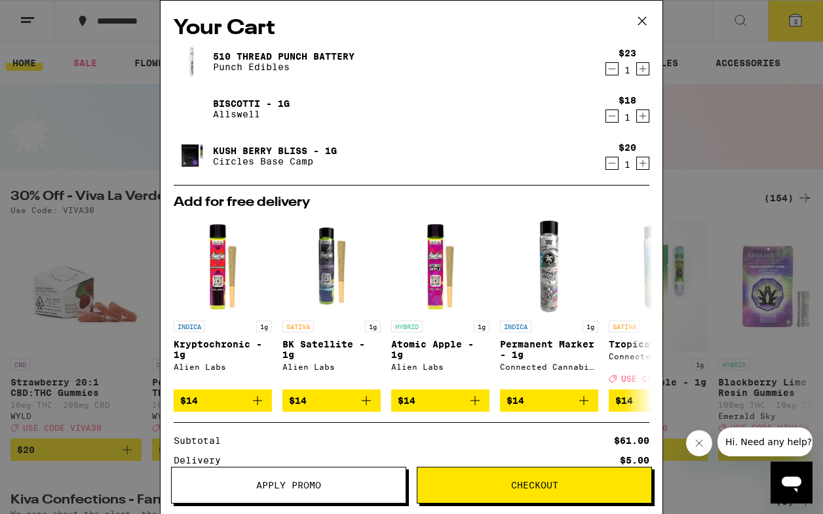
click at [640, 18] on icon at bounding box center [642, 21] width 8 height 8
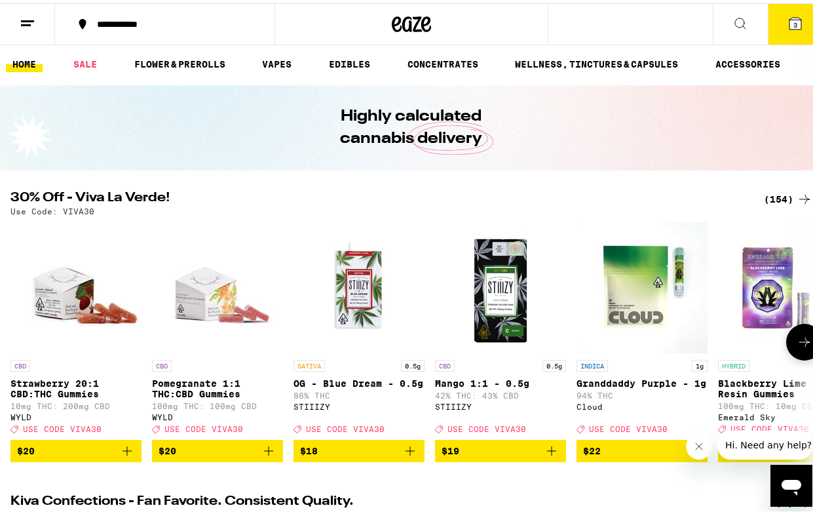
scroll to position [3, 0]
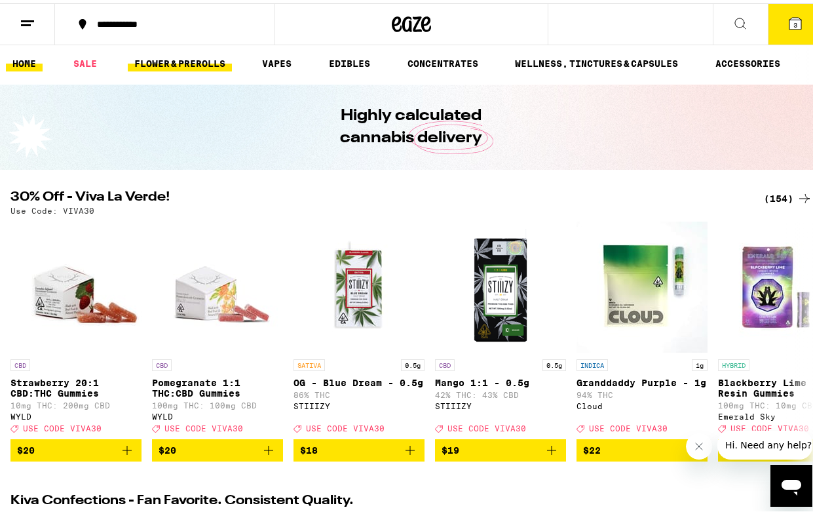
click at [167, 62] on link "FLOWER & PREROLLS" at bounding box center [180, 60] width 104 height 16
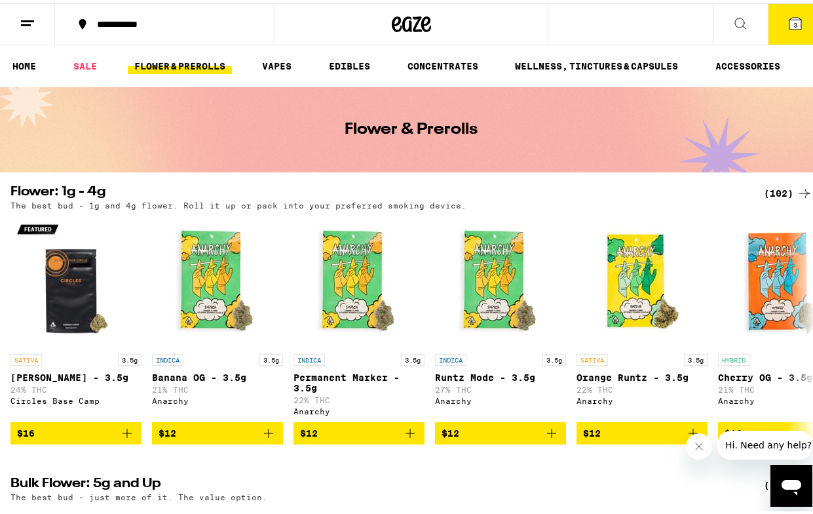
click at [209, 58] on link "FLOWER & PREROLLS" at bounding box center [180, 63] width 104 height 16
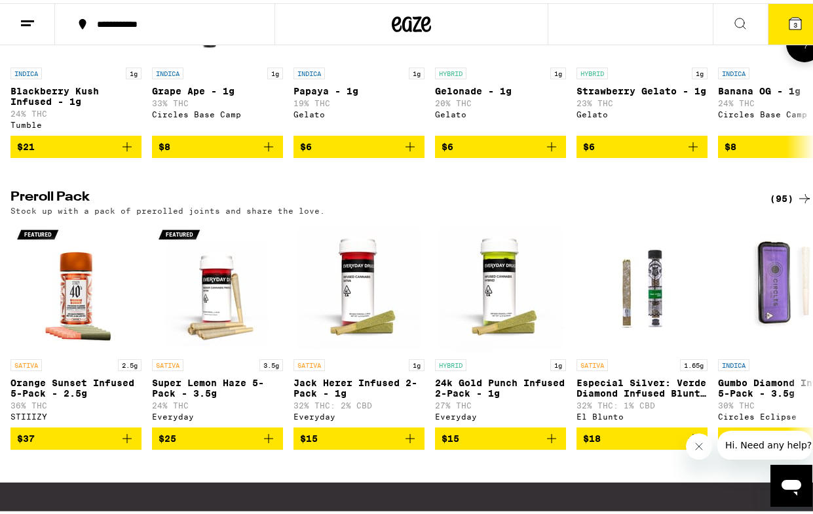
scroll to position [886, 0]
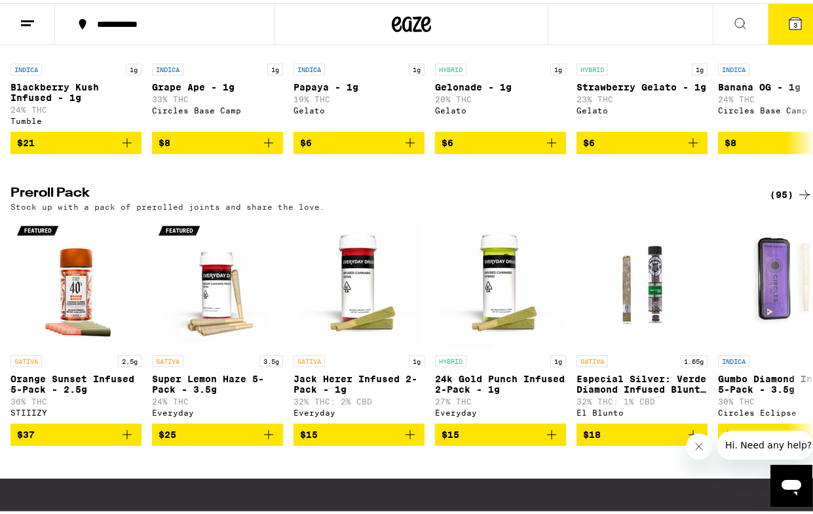
click at [770, 199] on div "(95)" at bounding box center [791, 192] width 43 height 16
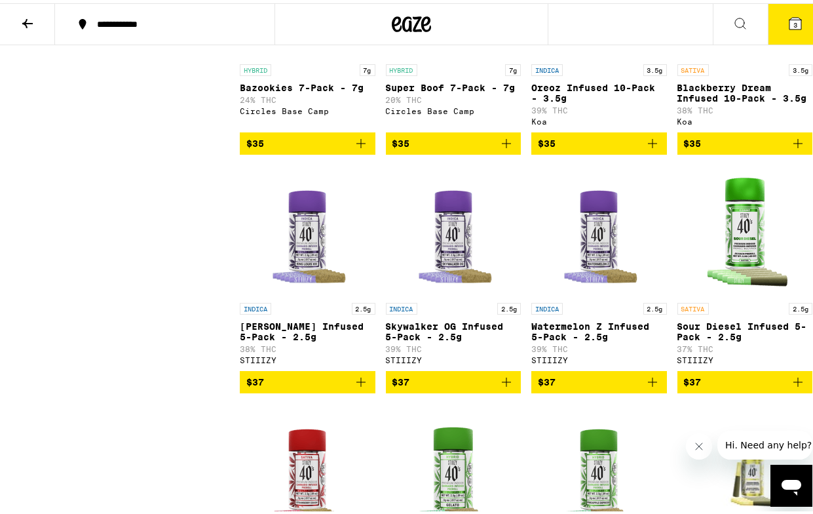
scroll to position [2468, 0]
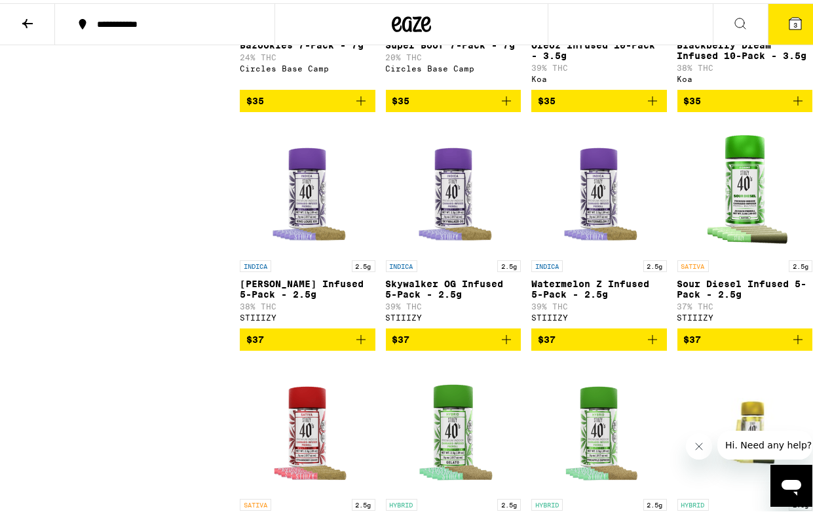
click at [503, 344] on icon "Add to bag" at bounding box center [507, 336] width 16 height 16
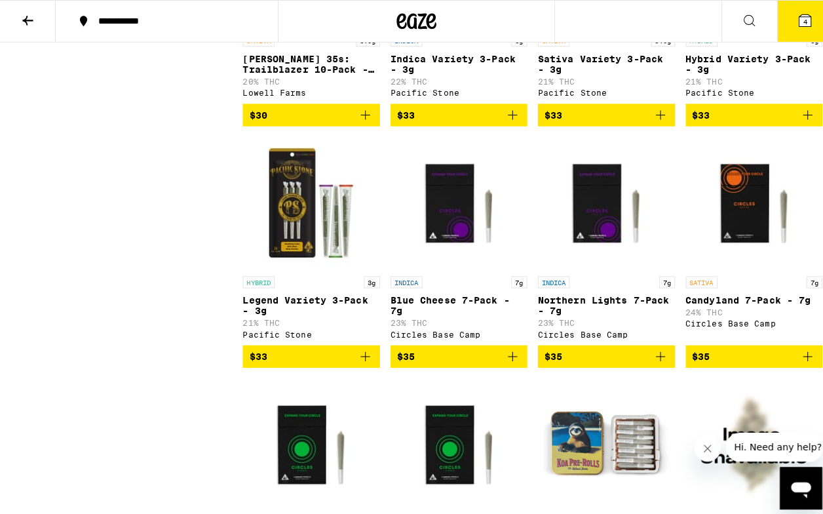
scroll to position [1972, 0]
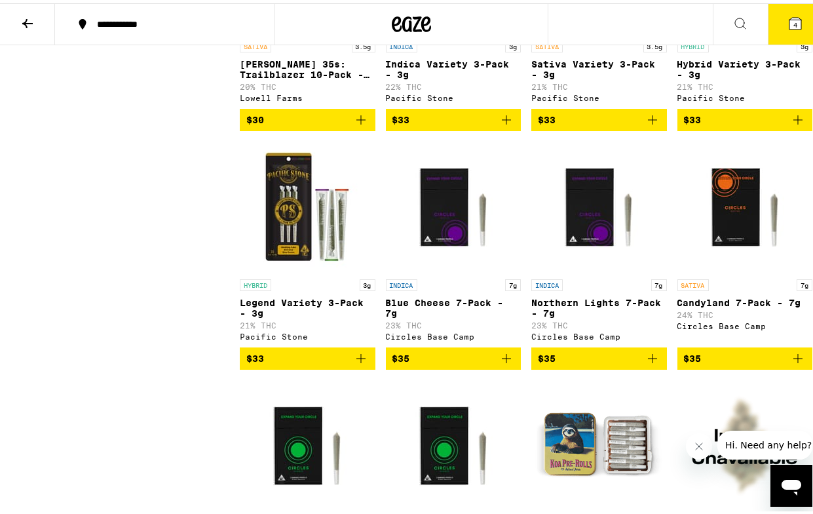
click at [646, 363] on icon "Add to bag" at bounding box center [653, 355] width 16 height 16
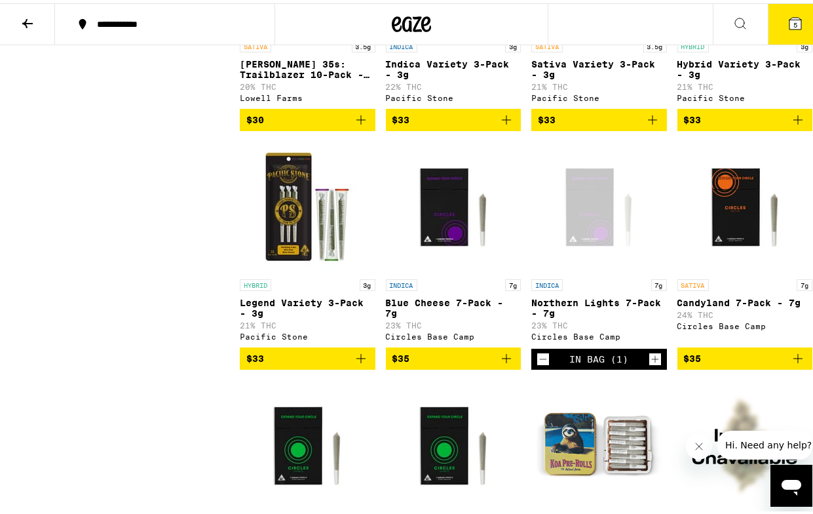
click at [794, 20] on span "5" at bounding box center [796, 22] width 4 height 8
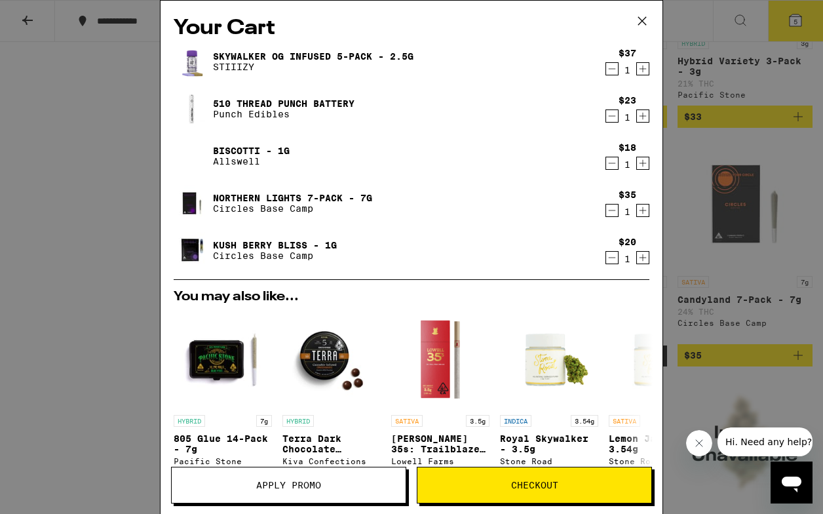
click at [524, 485] on span "Checkout" at bounding box center [534, 484] width 47 height 9
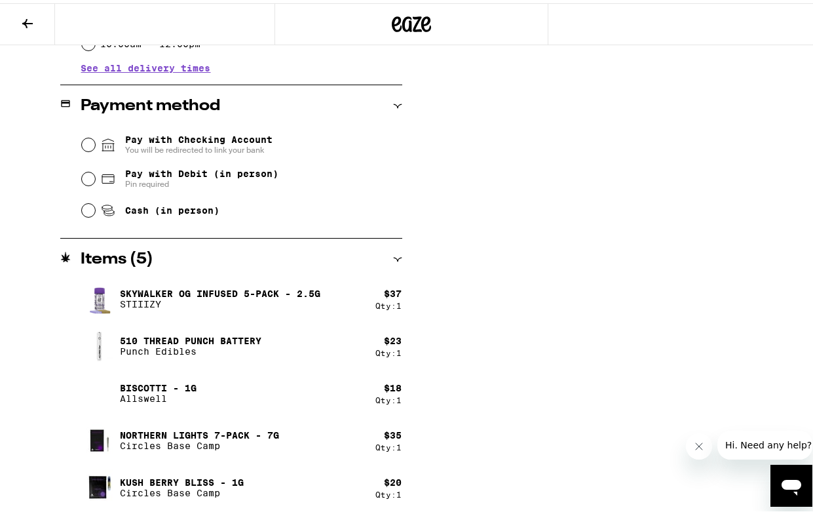
scroll to position [522, 0]
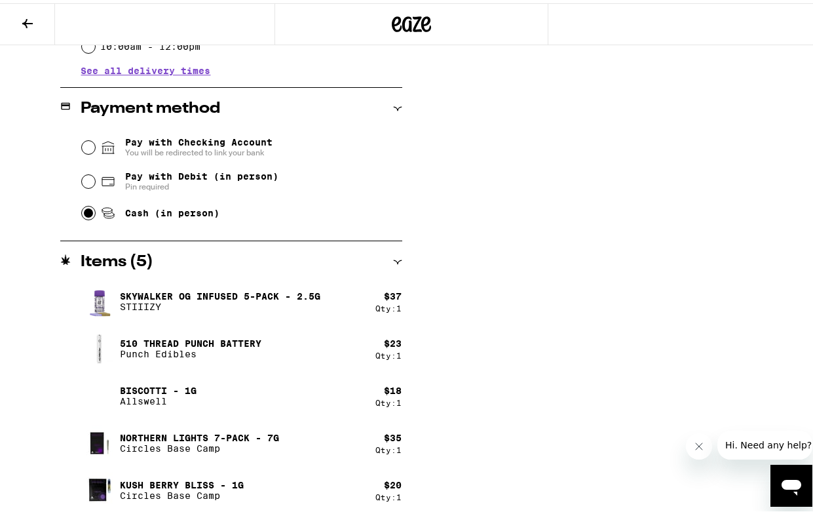
click at [87, 212] on input "Cash (in person)" at bounding box center [88, 209] width 13 height 13
radio input "true"
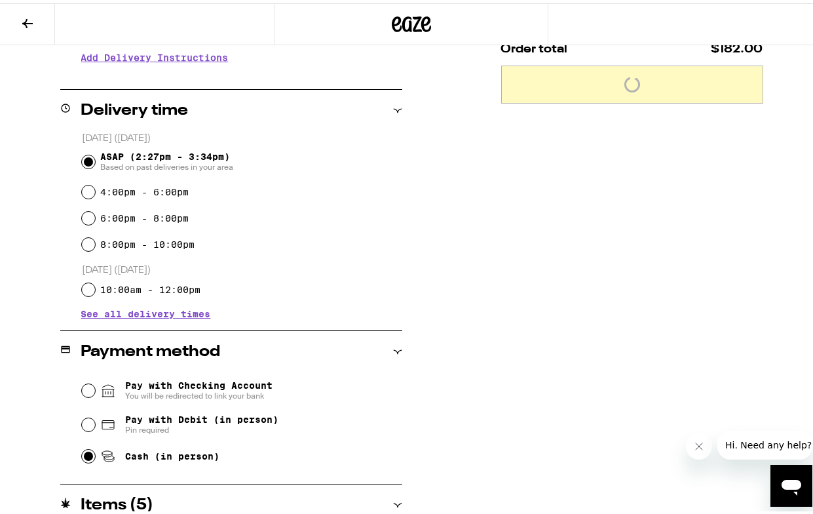
scroll to position [0, 0]
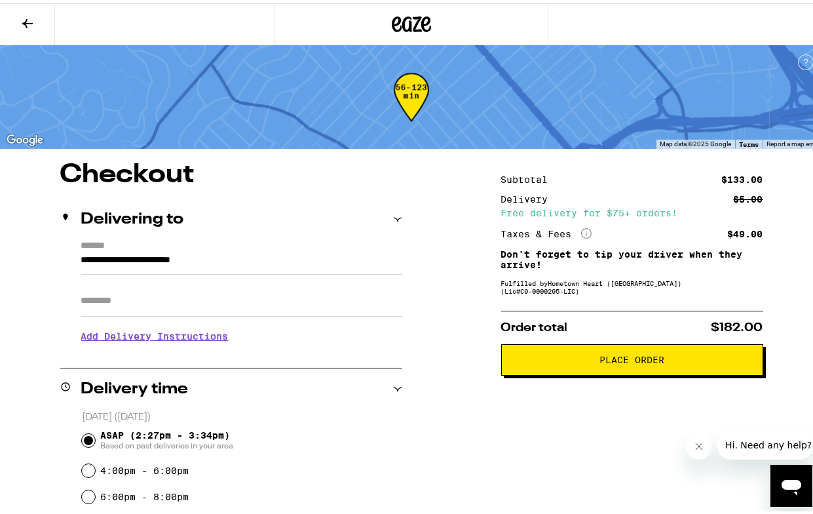
click at [607, 359] on span "Place Order" at bounding box center [632, 356] width 65 height 9
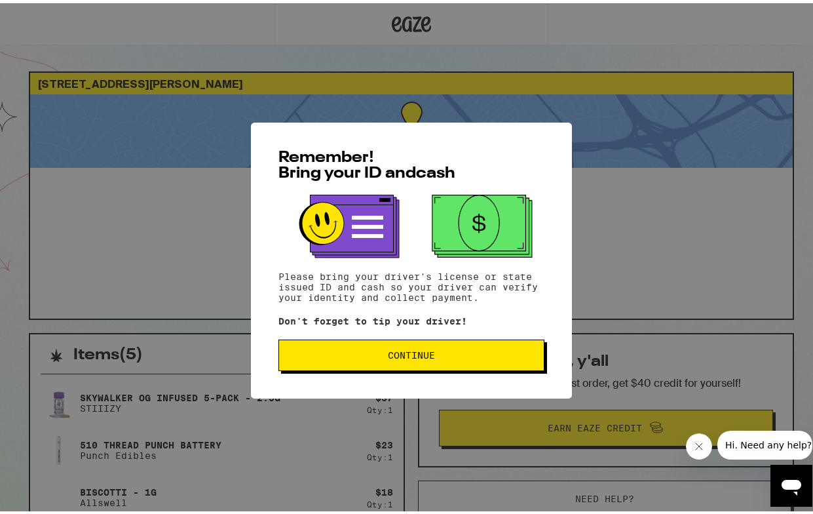
click at [391, 357] on span "Continue" at bounding box center [411, 351] width 47 height 9
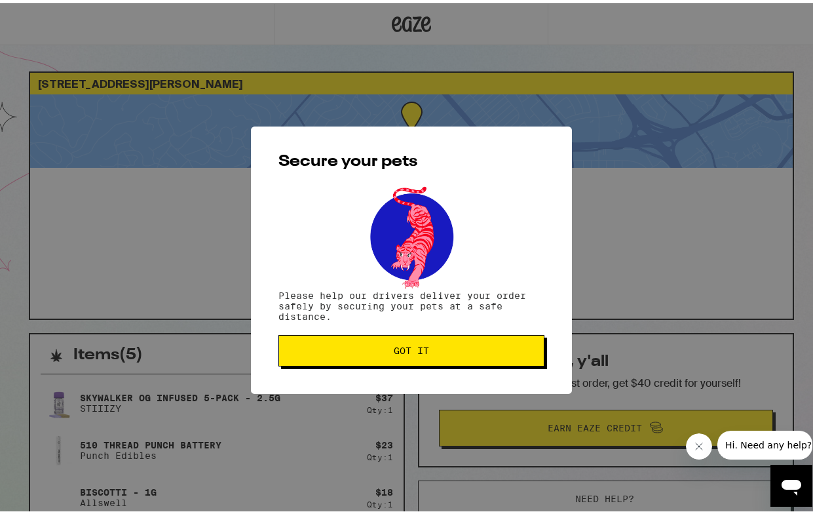
click at [319, 353] on button "Got it" at bounding box center [412, 347] width 266 height 31
